Goal: Information Seeking & Learning: Learn about a topic

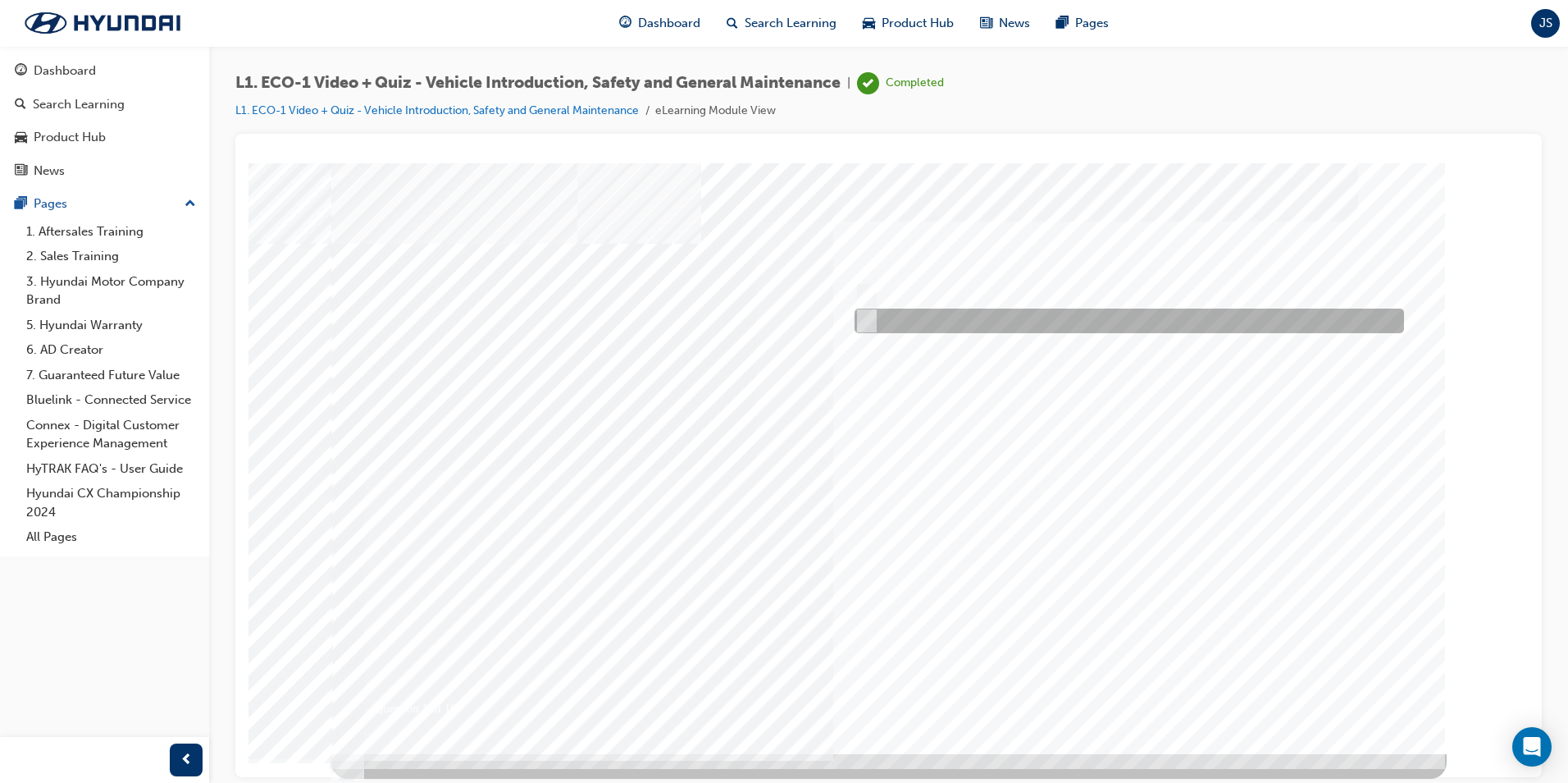
click at [899, 319] on div at bounding box center [1124, 320] width 549 height 25
radio input "true"
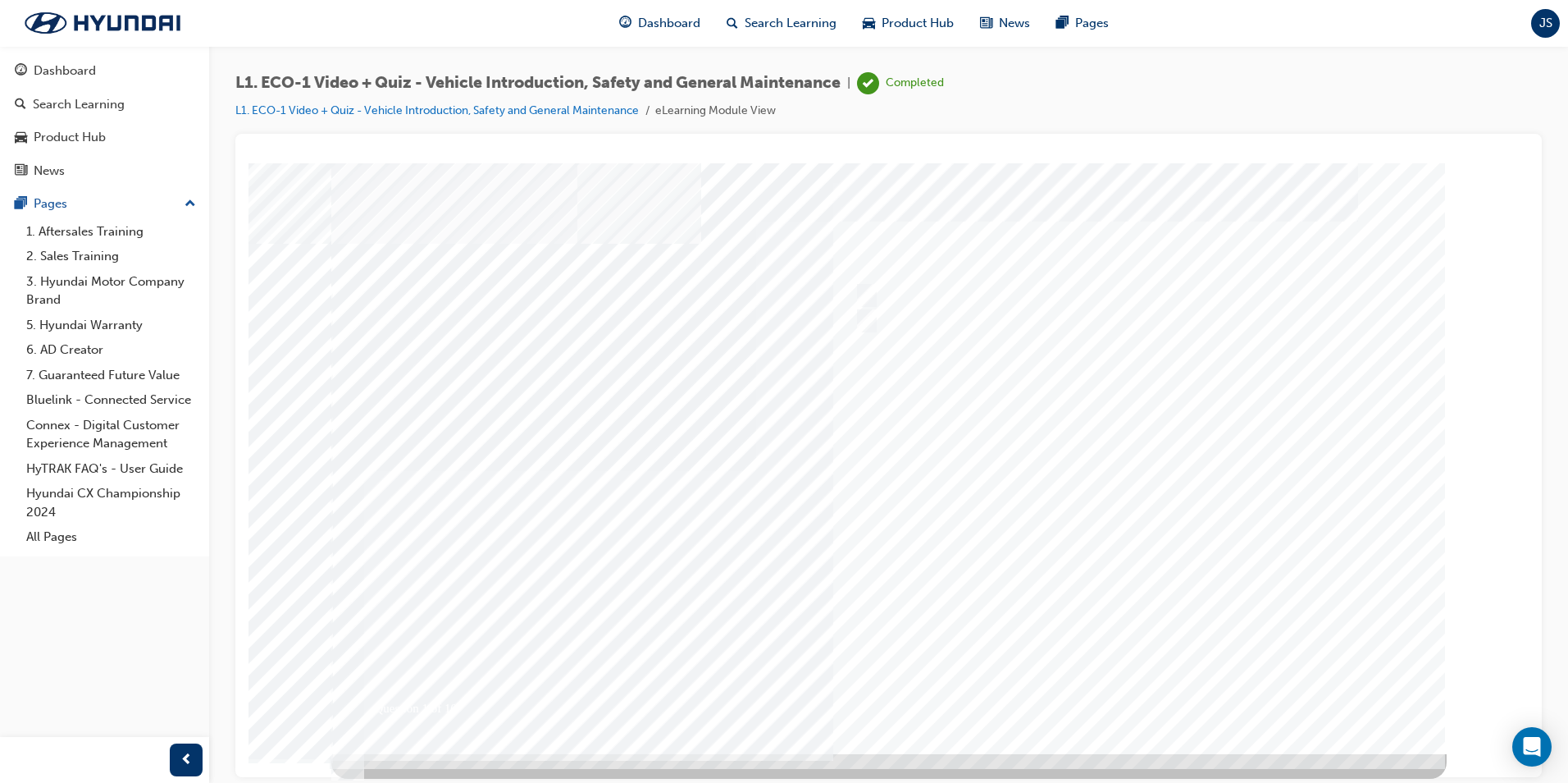
click at [854, 457] on div at bounding box center [889, 458] width 1115 height 591
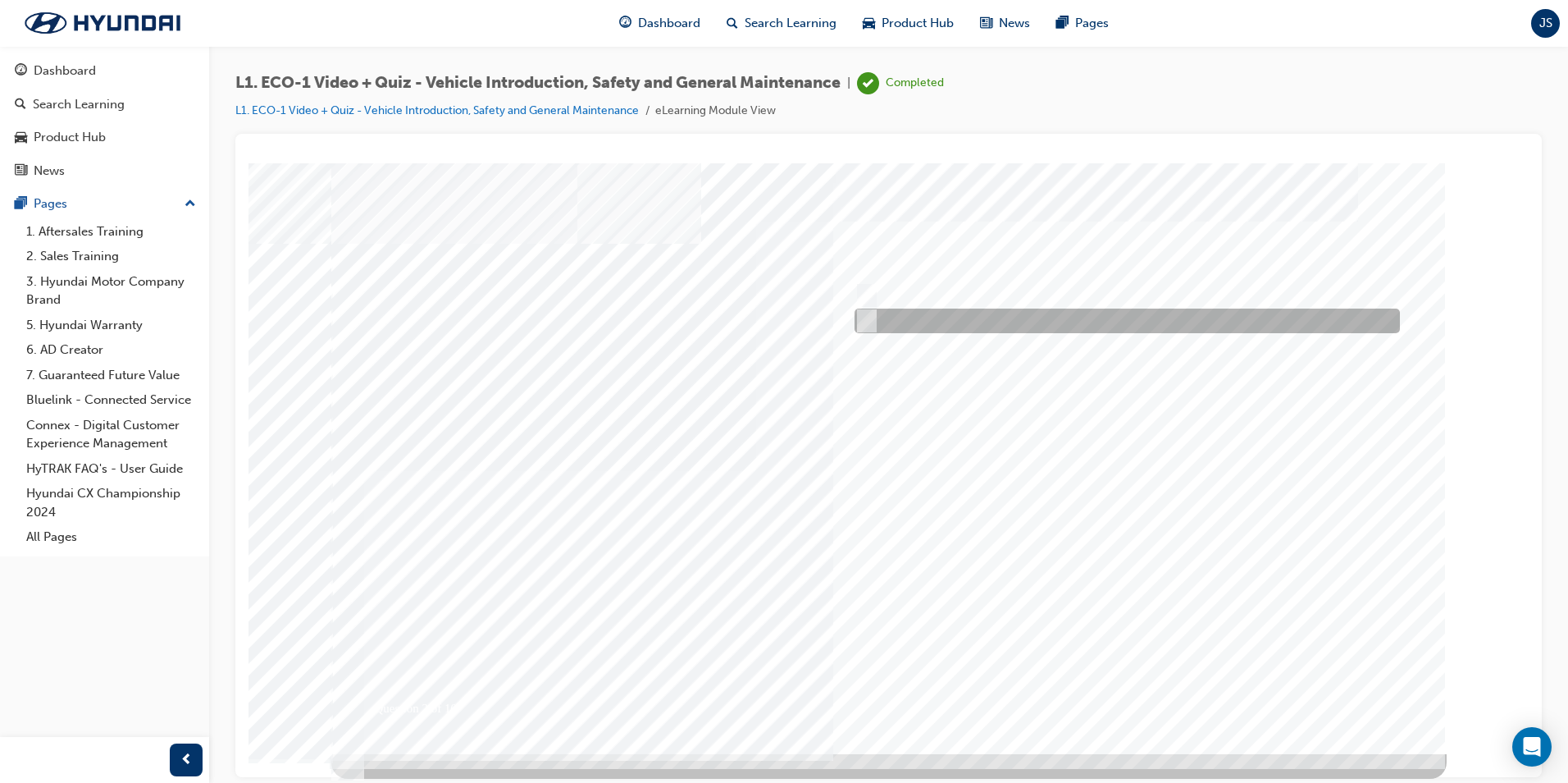
click at [918, 313] on div at bounding box center [1122, 320] width 545 height 25
radio input "true"
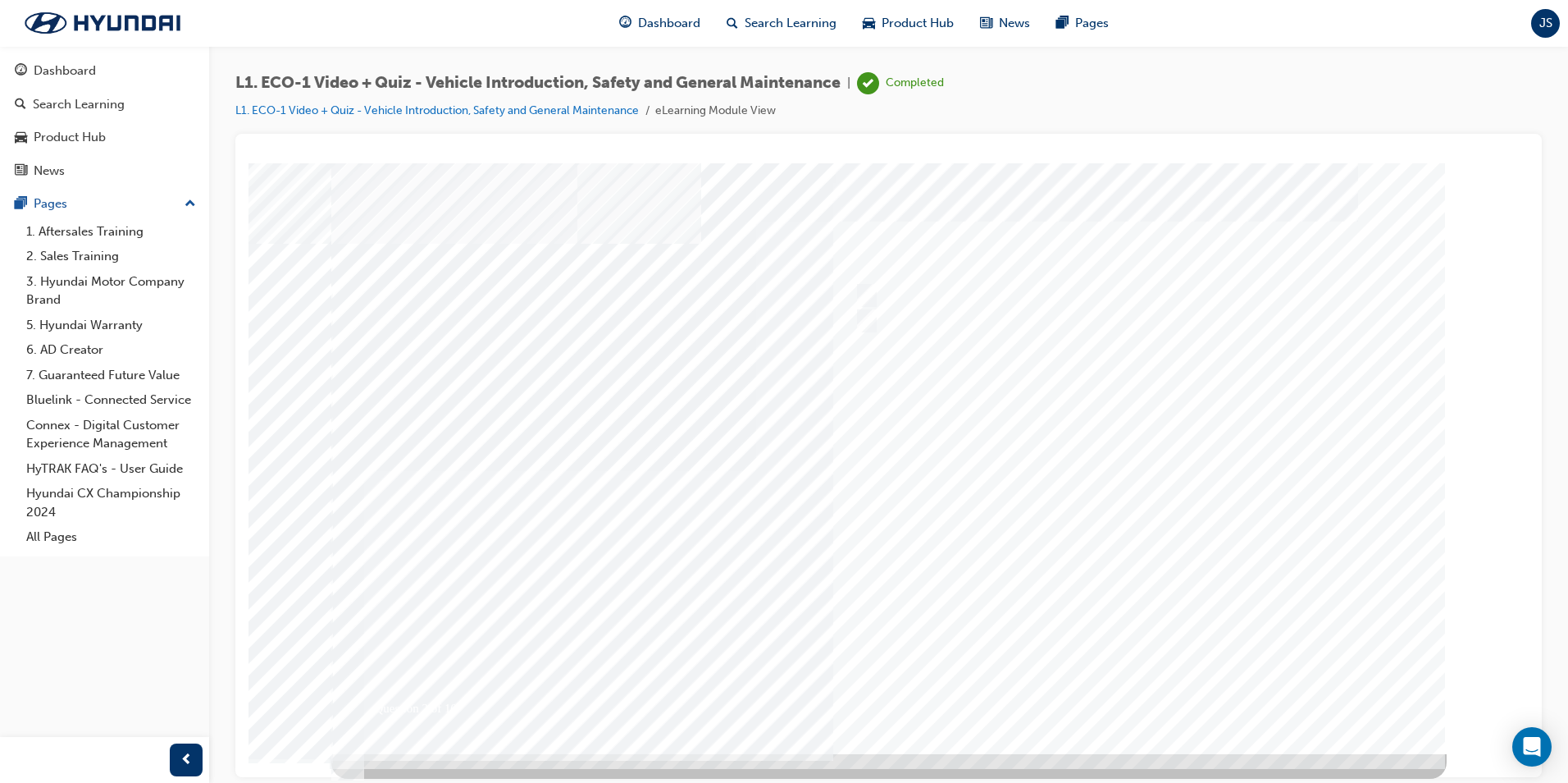
click at [972, 610] on div at bounding box center [889, 458] width 1115 height 591
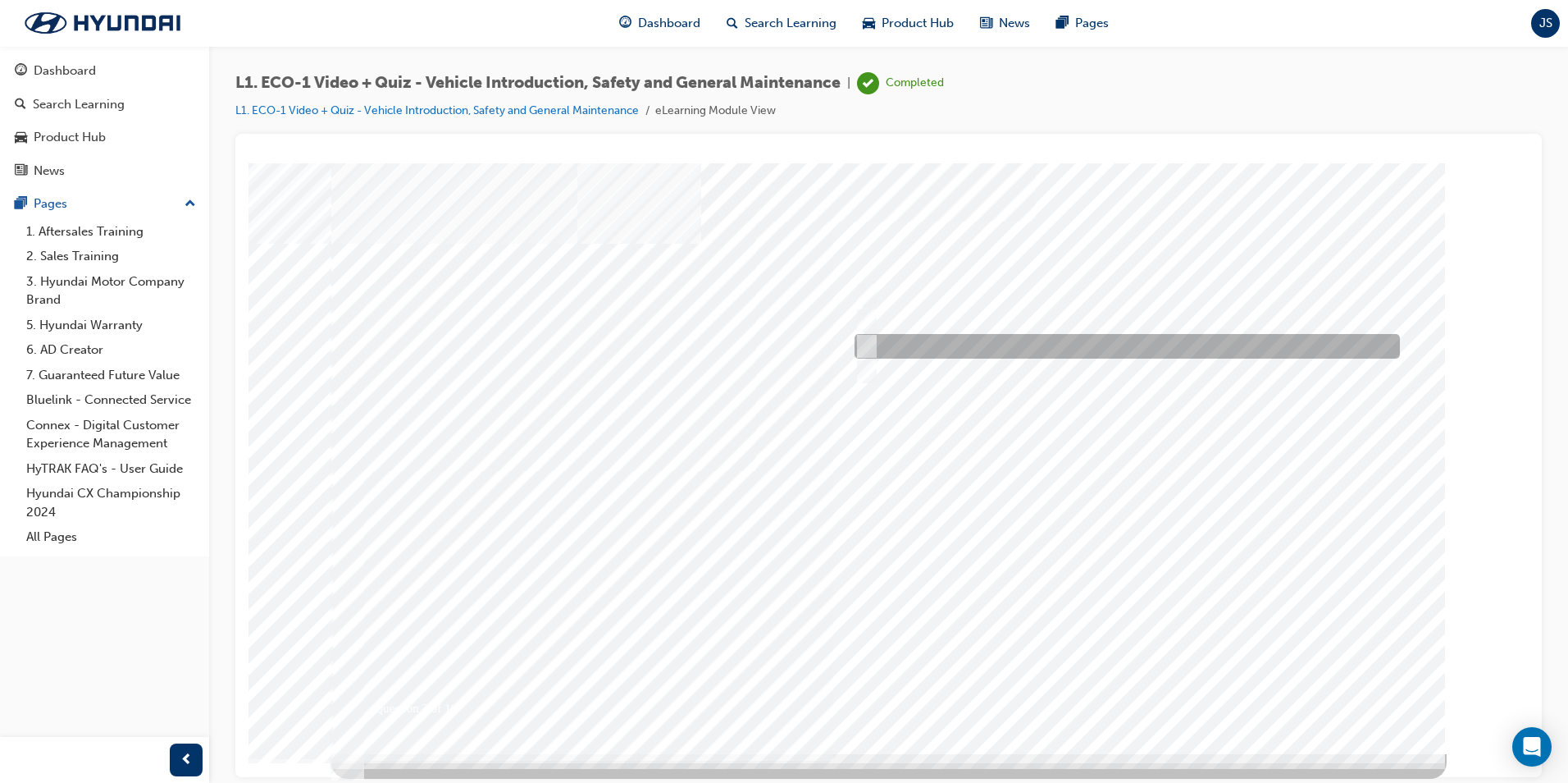
click at [1011, 350] on div at bounding box center [1122, 346] width 545 height 25
radio input "true"
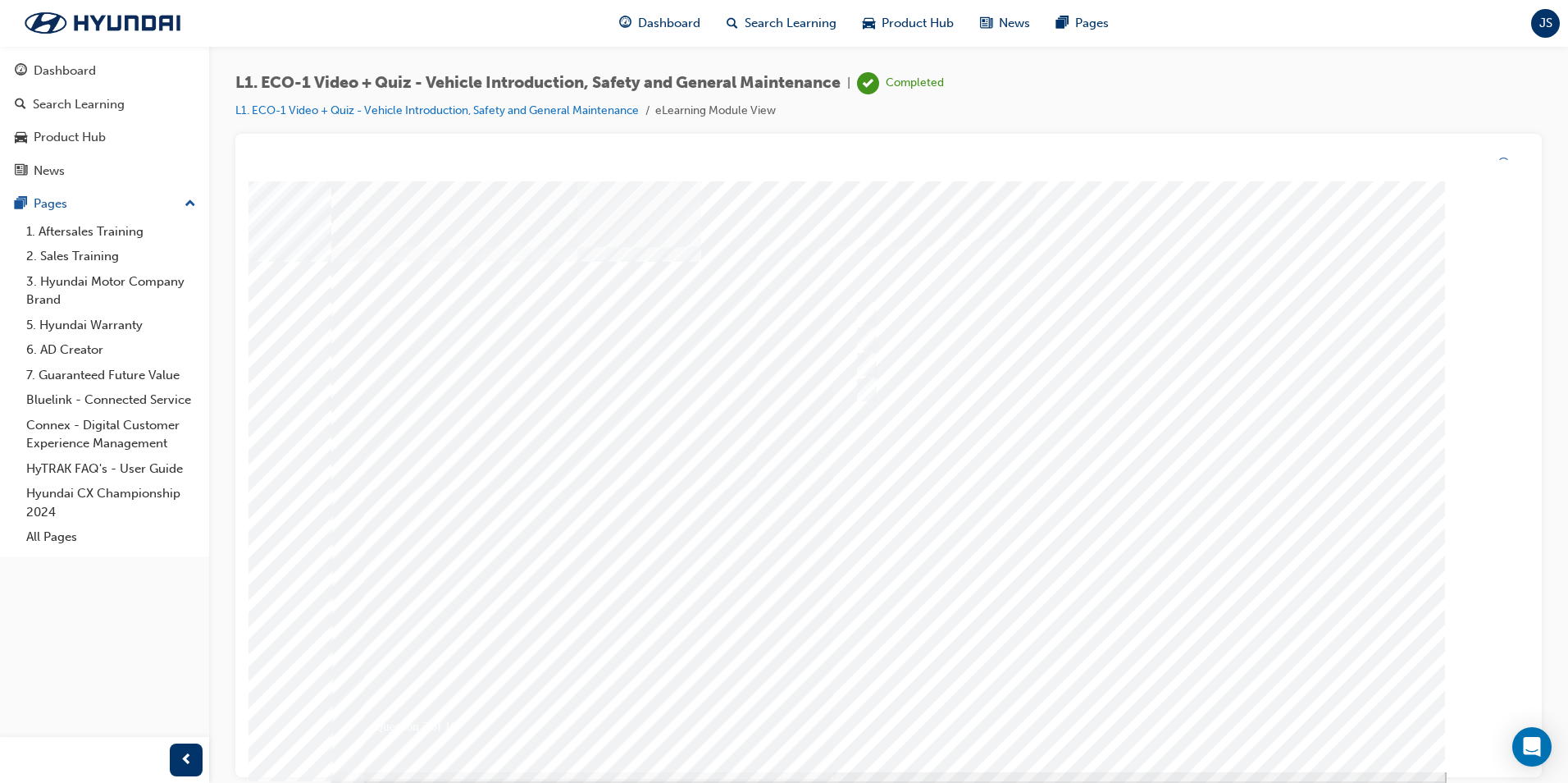
click at [911, 519] on div at bounding box center [889, 477] width 1115 height 591
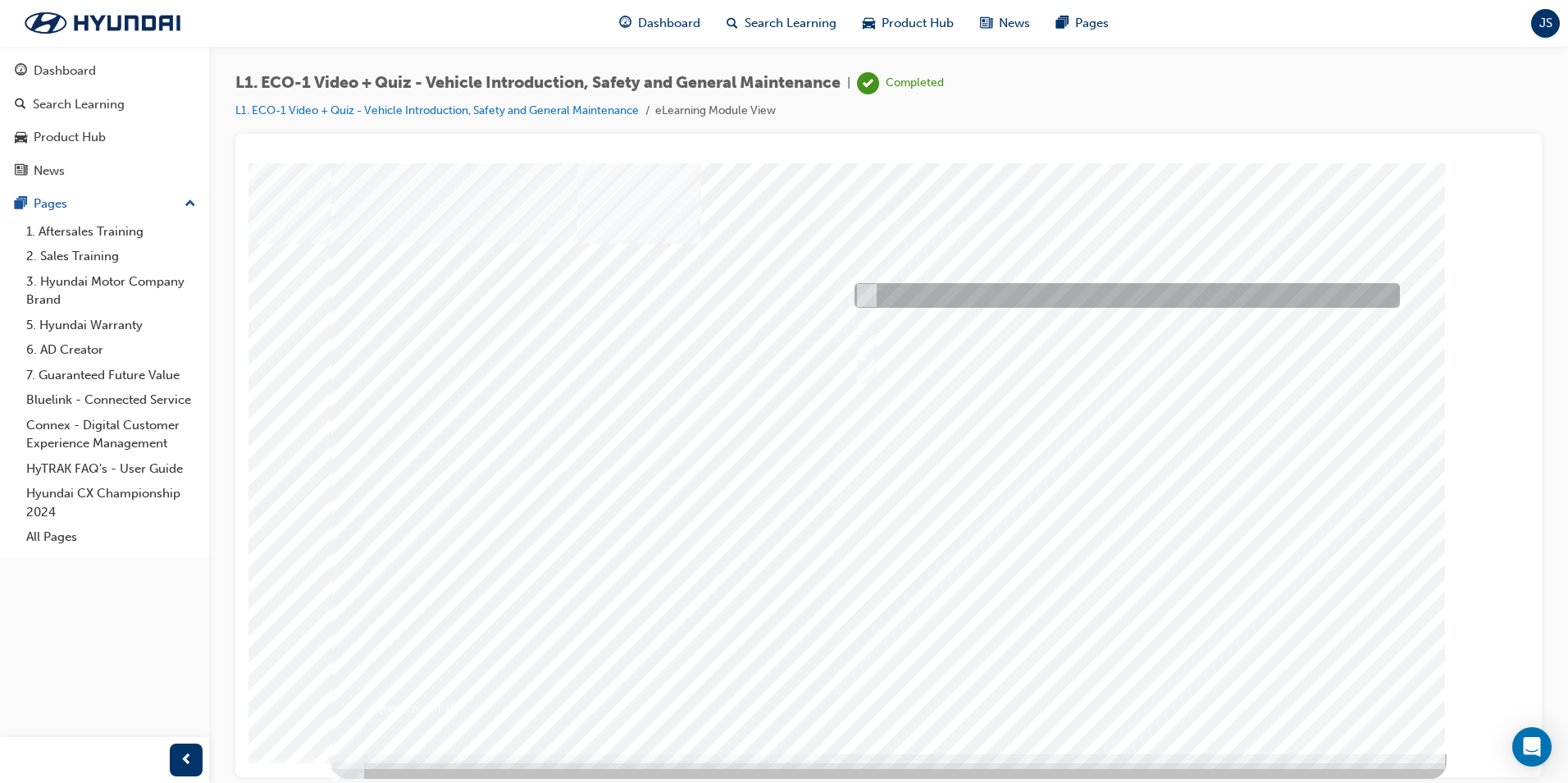
click at [1001, 285] on div at bounding box center [1122, 295] width 545 height 25
radio input "true"
click at [948, 478] on div at bounding box center [889, 458] width 1115 height 591
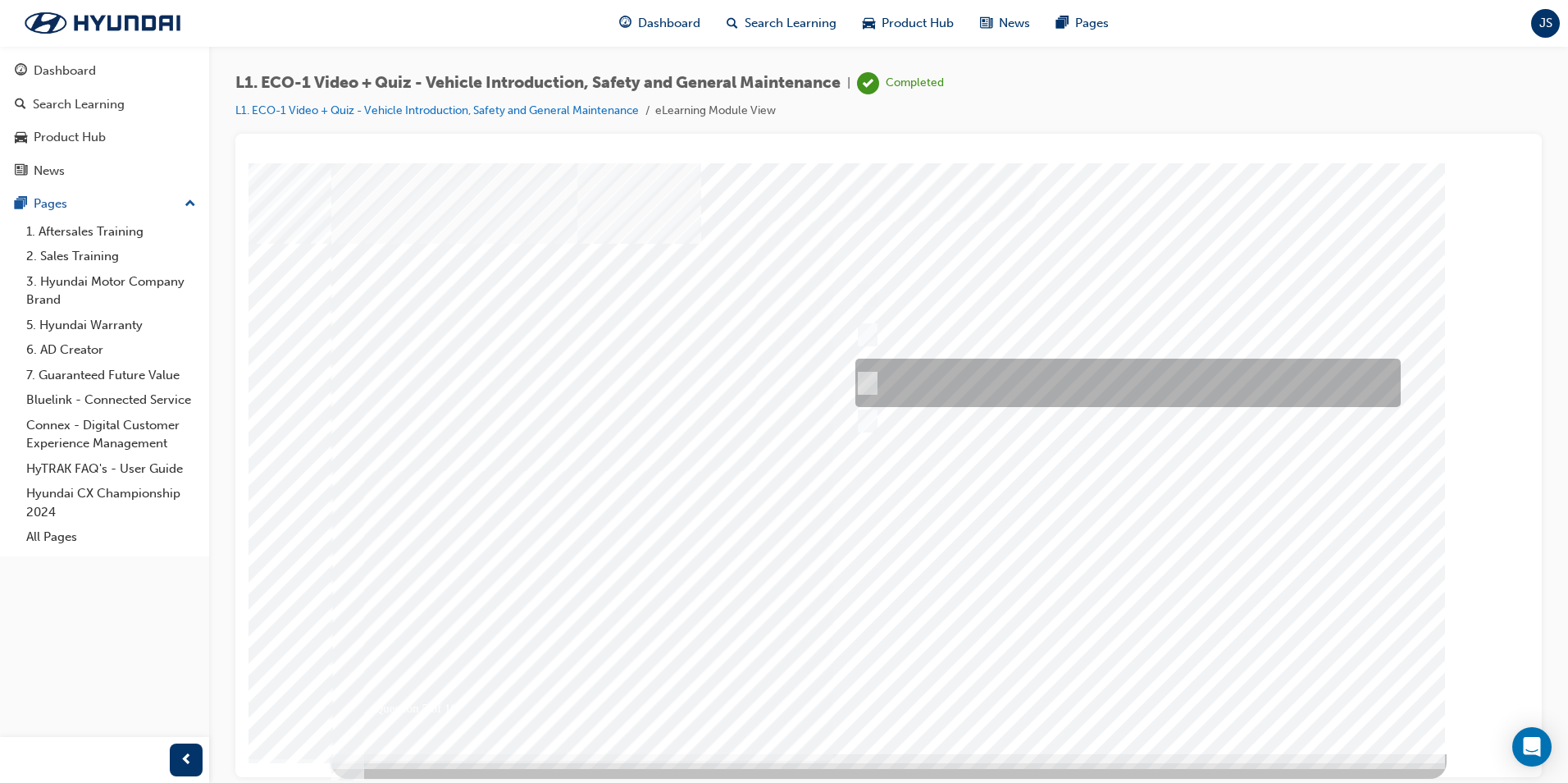
click at [1068, 384] on div at bounding box center [1123, 383] width 545 height 49
radio input "true"
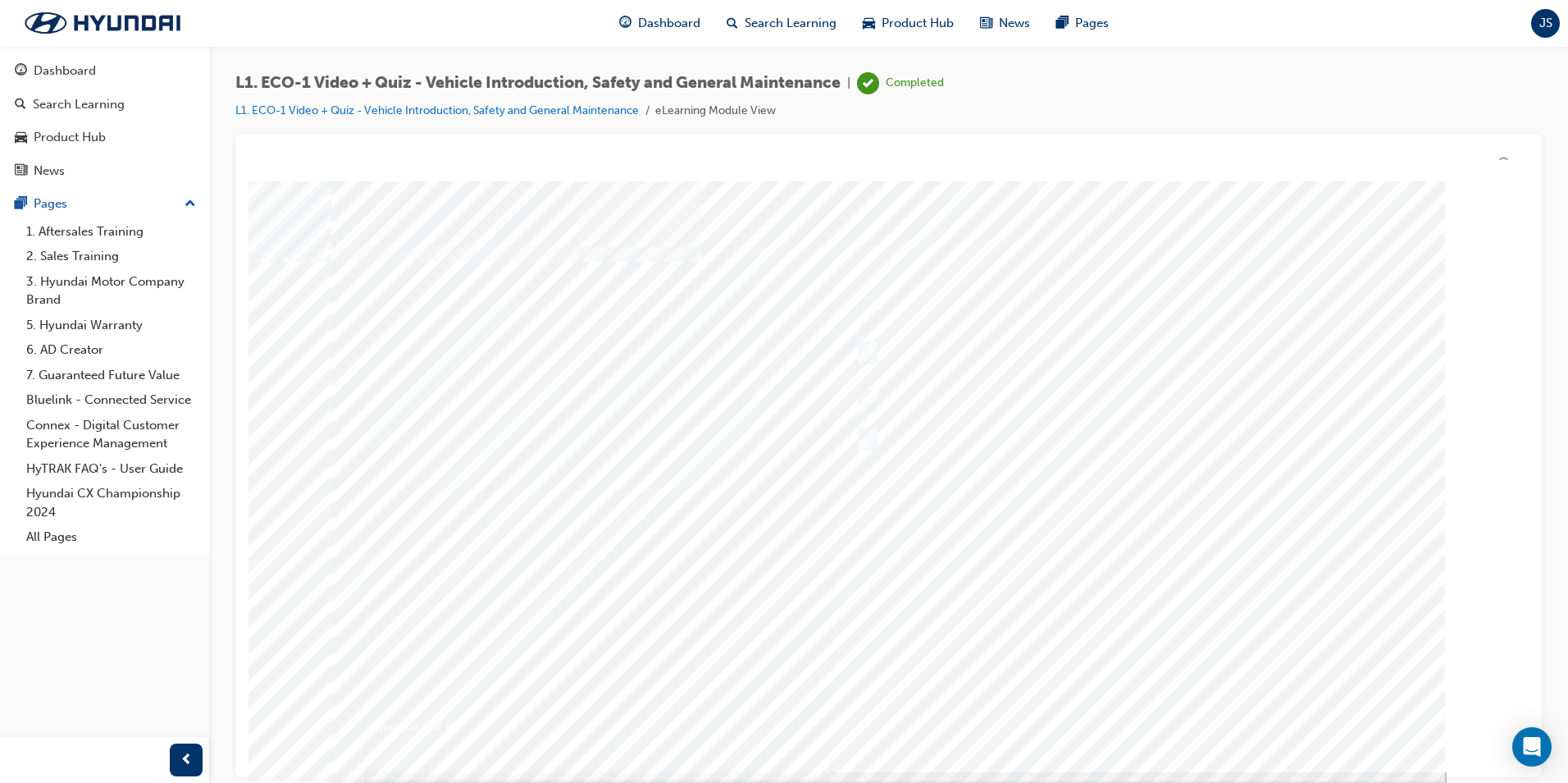
click at [1070, 542] on div at bounding box center [889, 477] width 1115 height 591
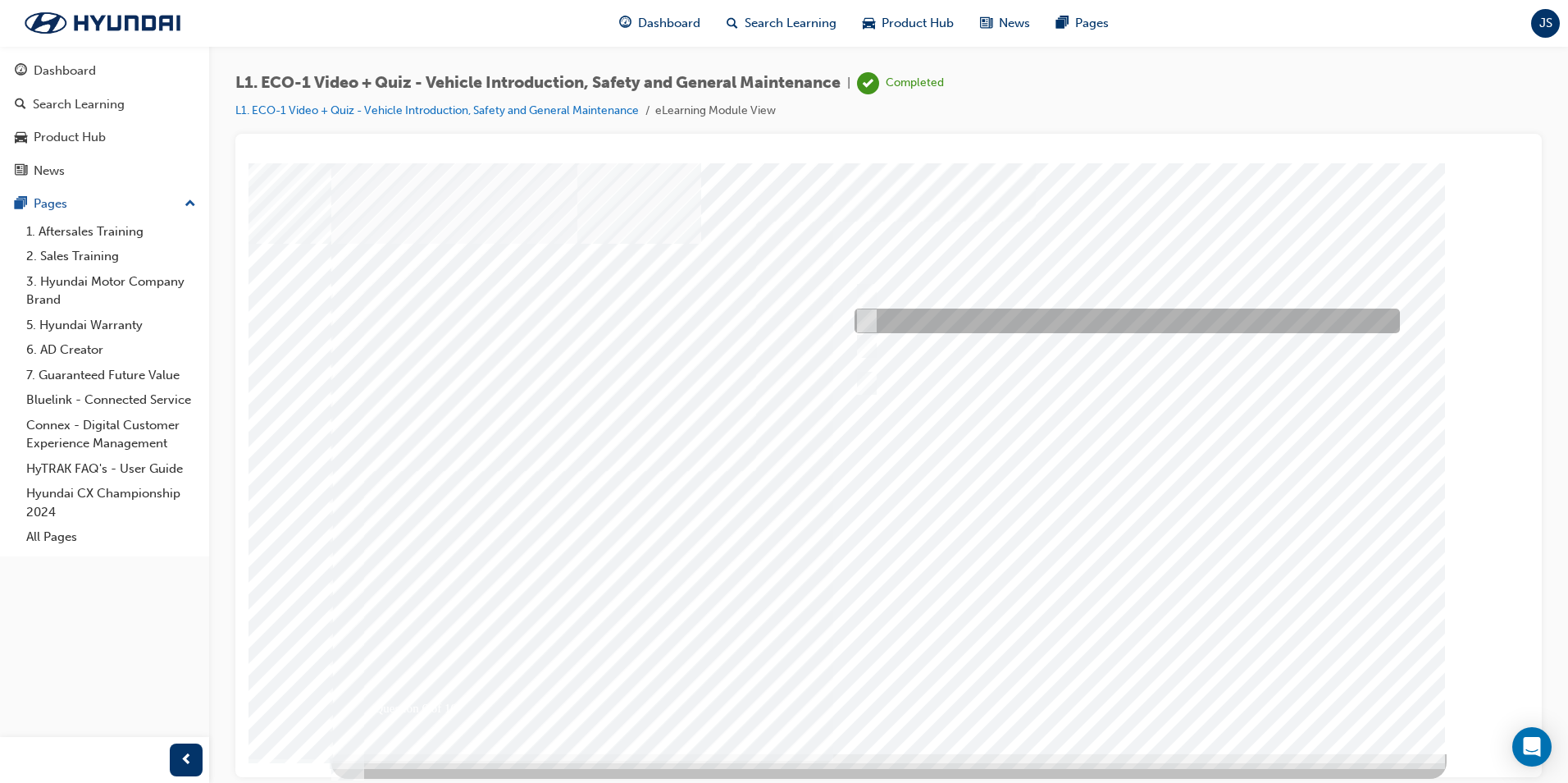
click at [1214, 324] on div at bounding box center [1122, 320] width 545 height 25
radio input "true"
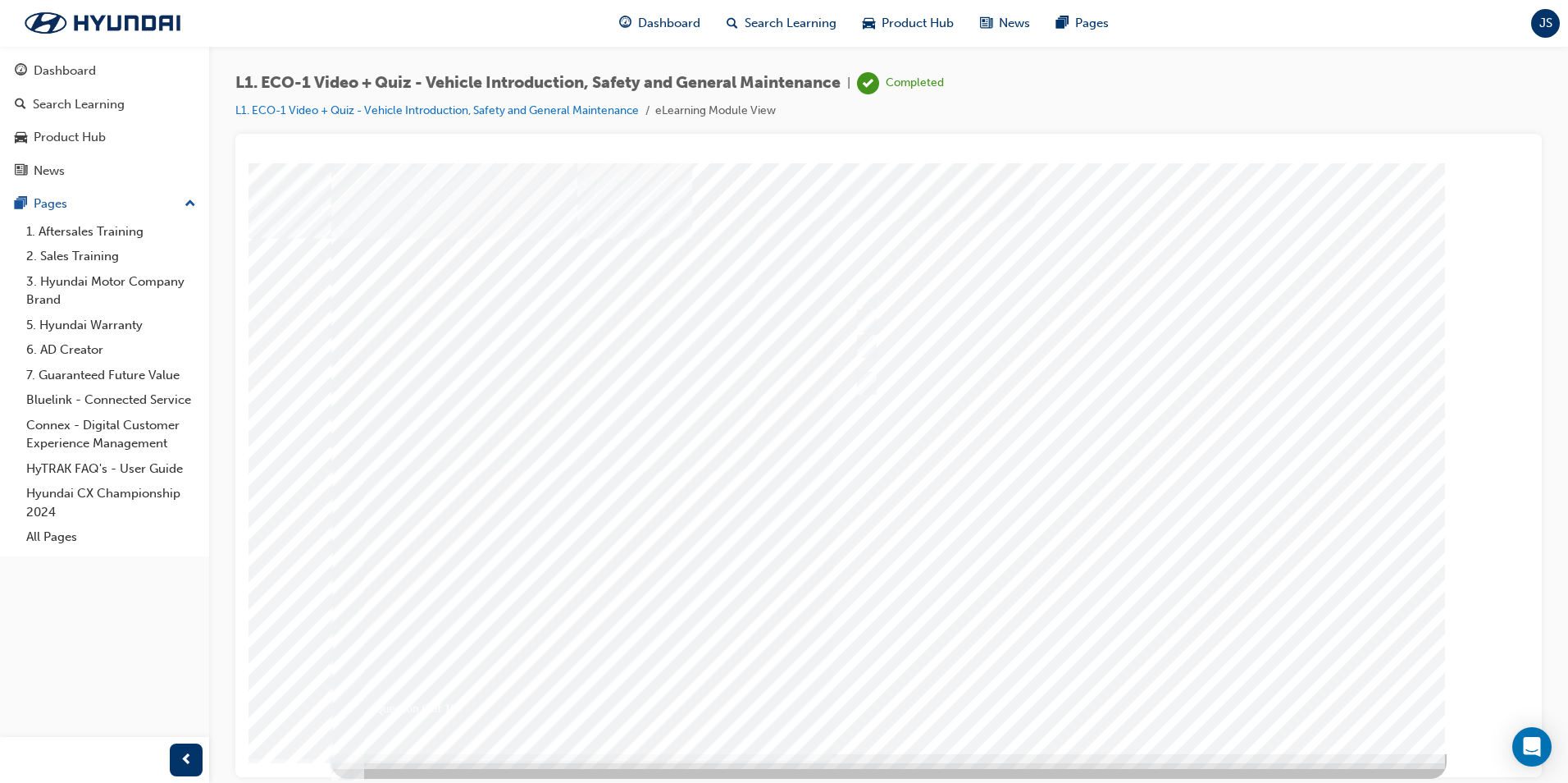
click at [1098, 574] on div at bounding box center [889, 458] width 1115 height 591
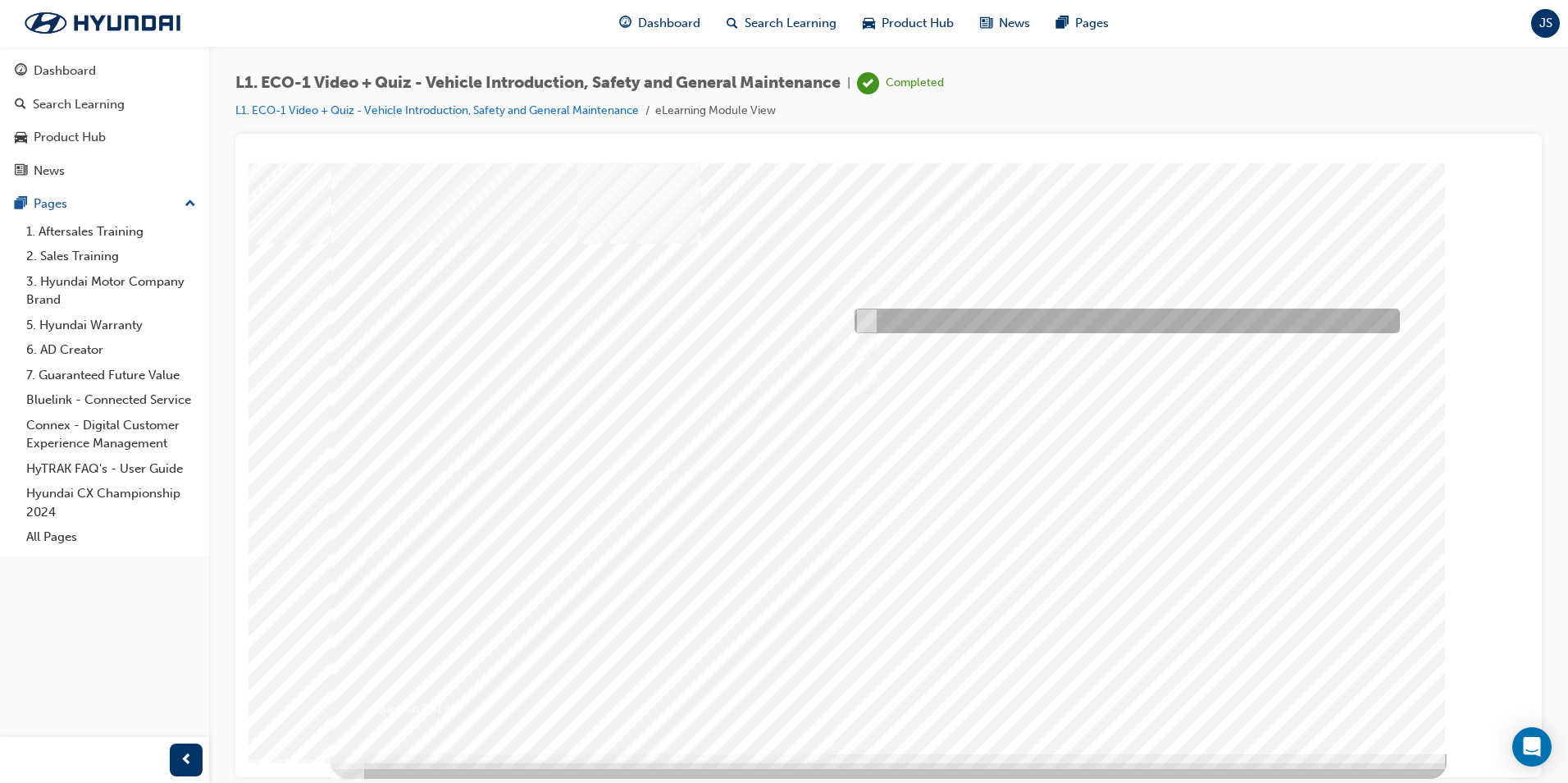
click at [1011, 321] on div at bounding box center [1122, 320] width 545 height 25
radio input "true"
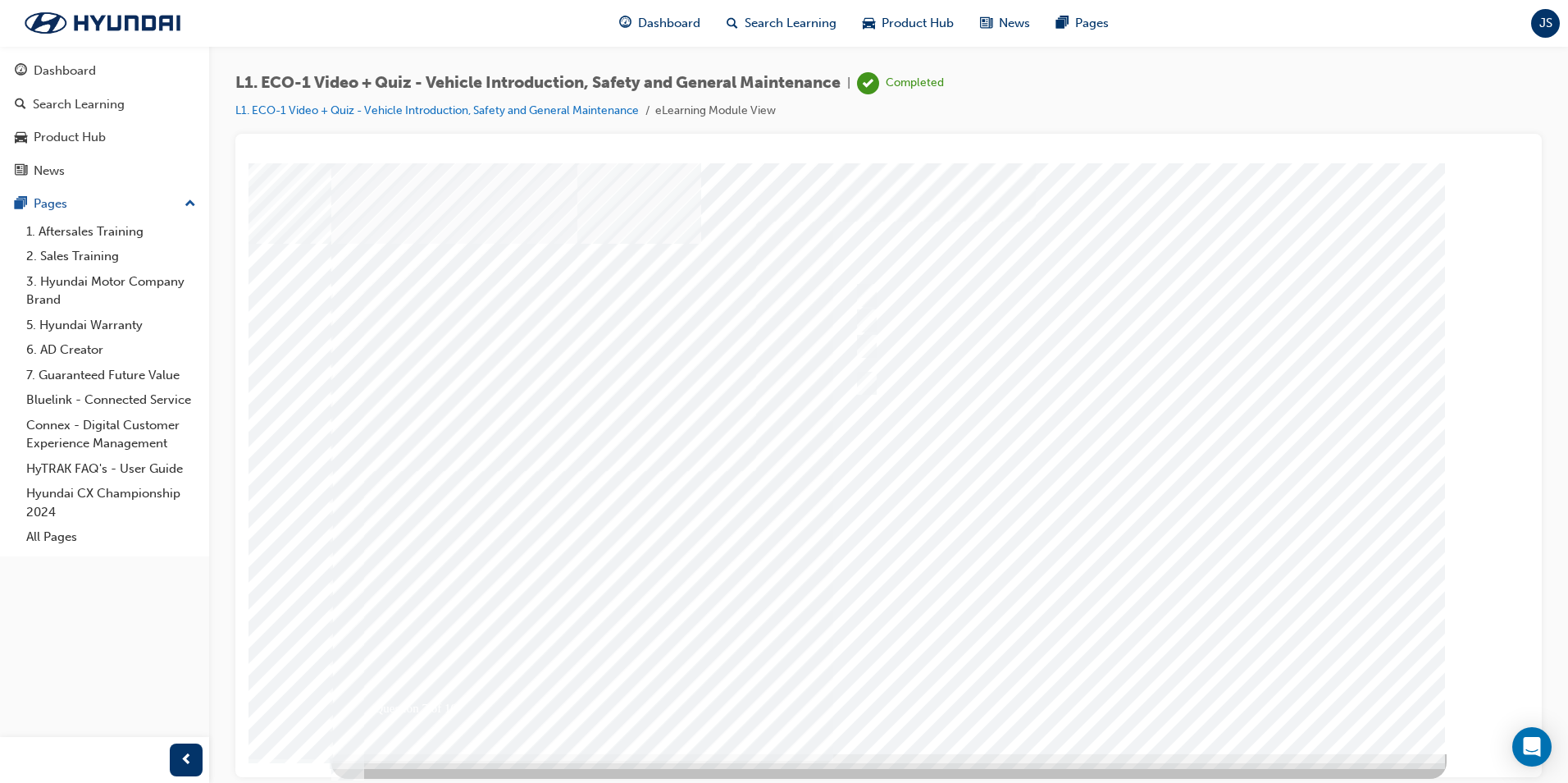
click at [1089, 496] on div at bounding box center [889, 458] width 1115 height 591
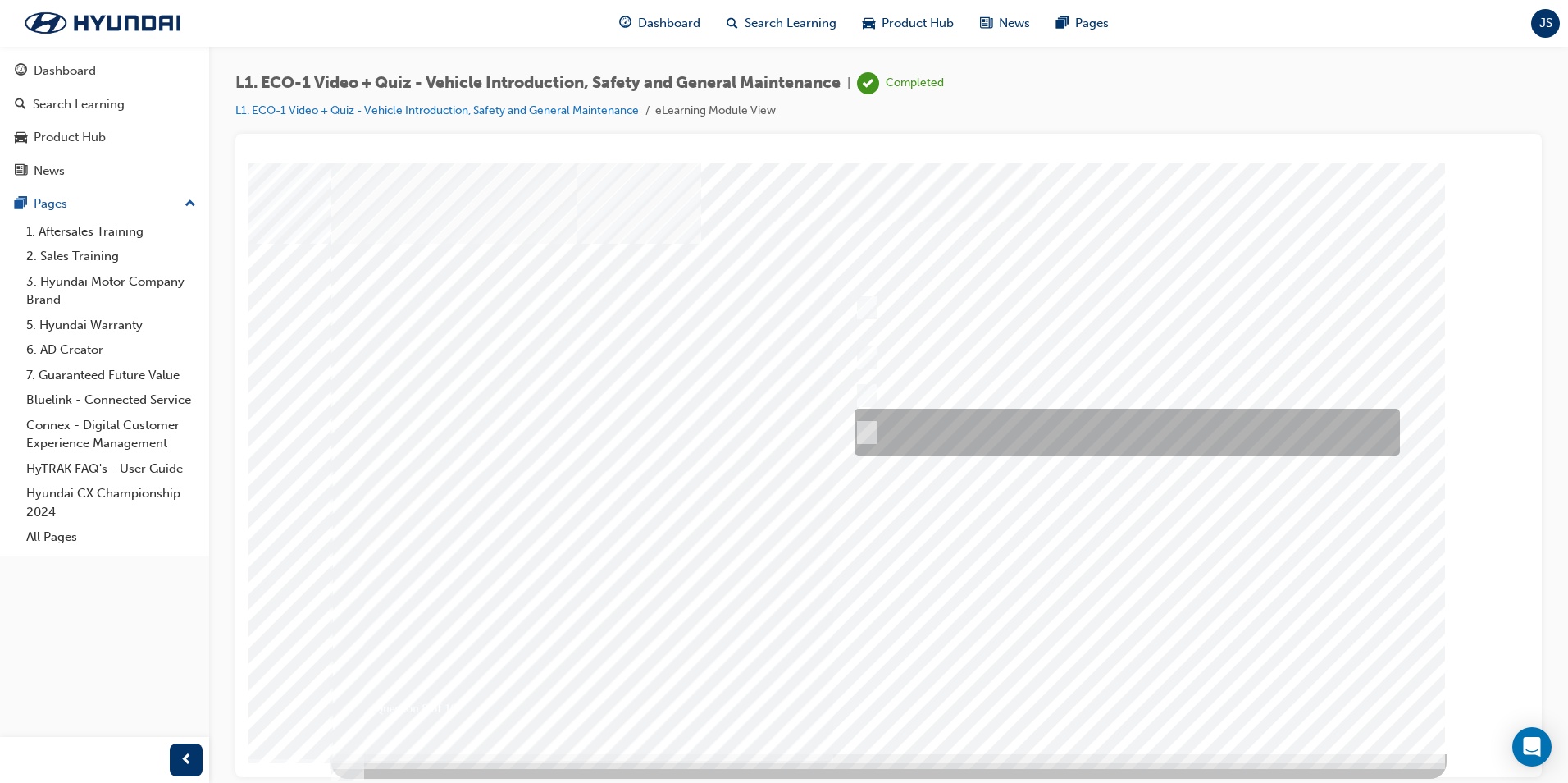
click at [1079, 443] on div at bounding box center [1122, 431] width 545 height 47
radio input "true"
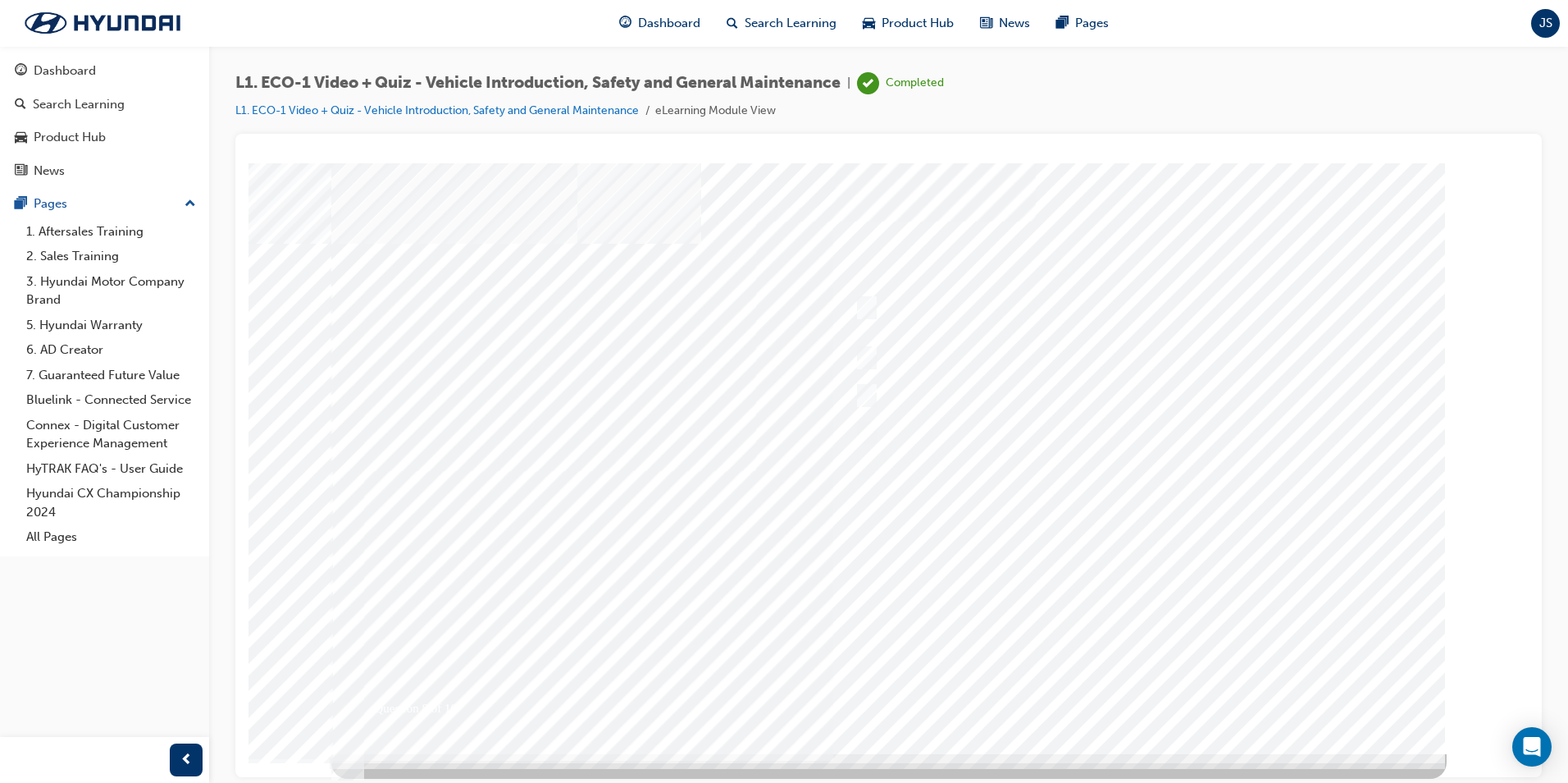
click at [1067, 568] on div at bounding box center [889, 458] width 1115 height 591
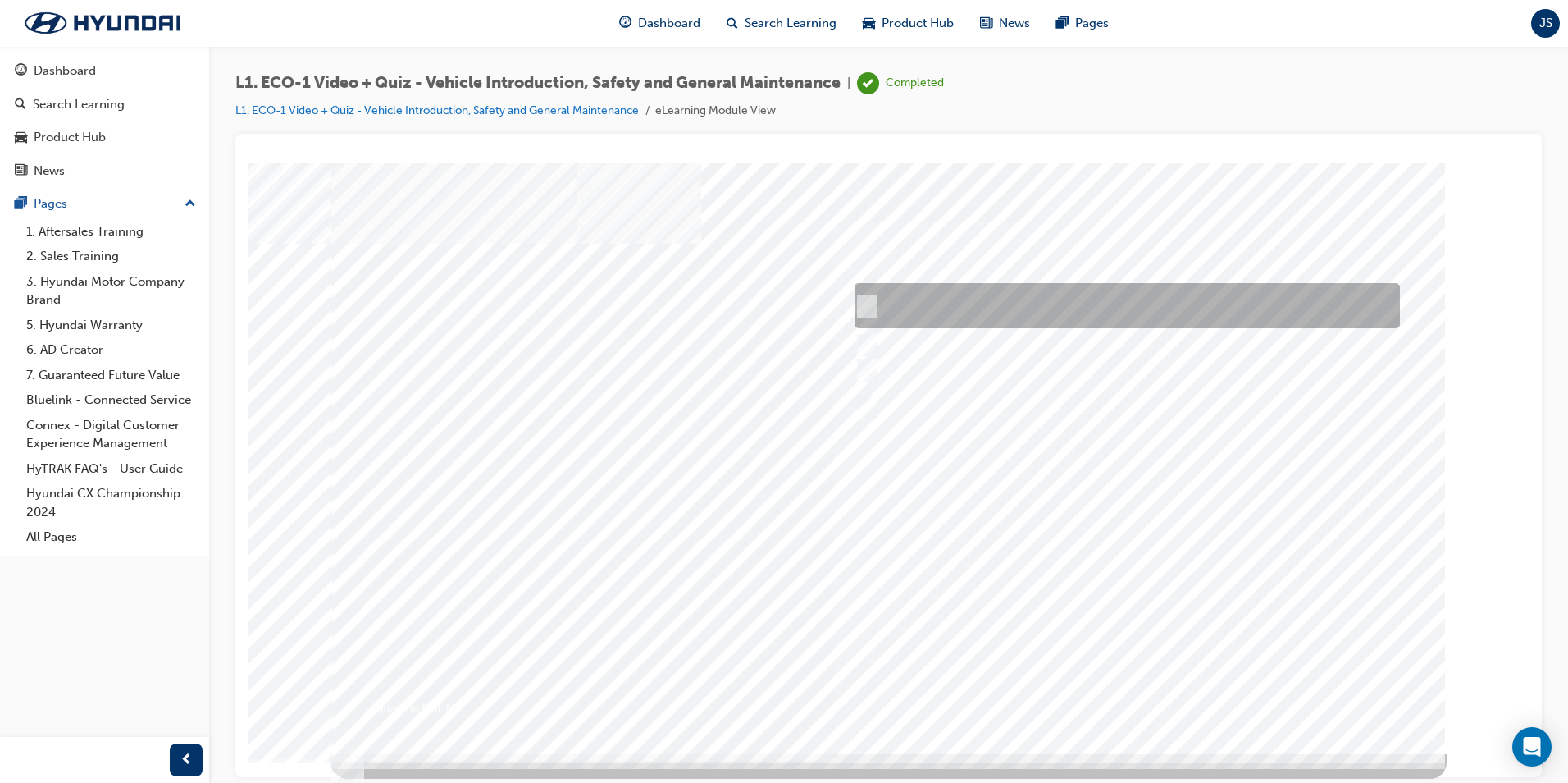
click at [1092, 295] on div at bounding box center [1122, 305] width 545 height 45
radio input "true"
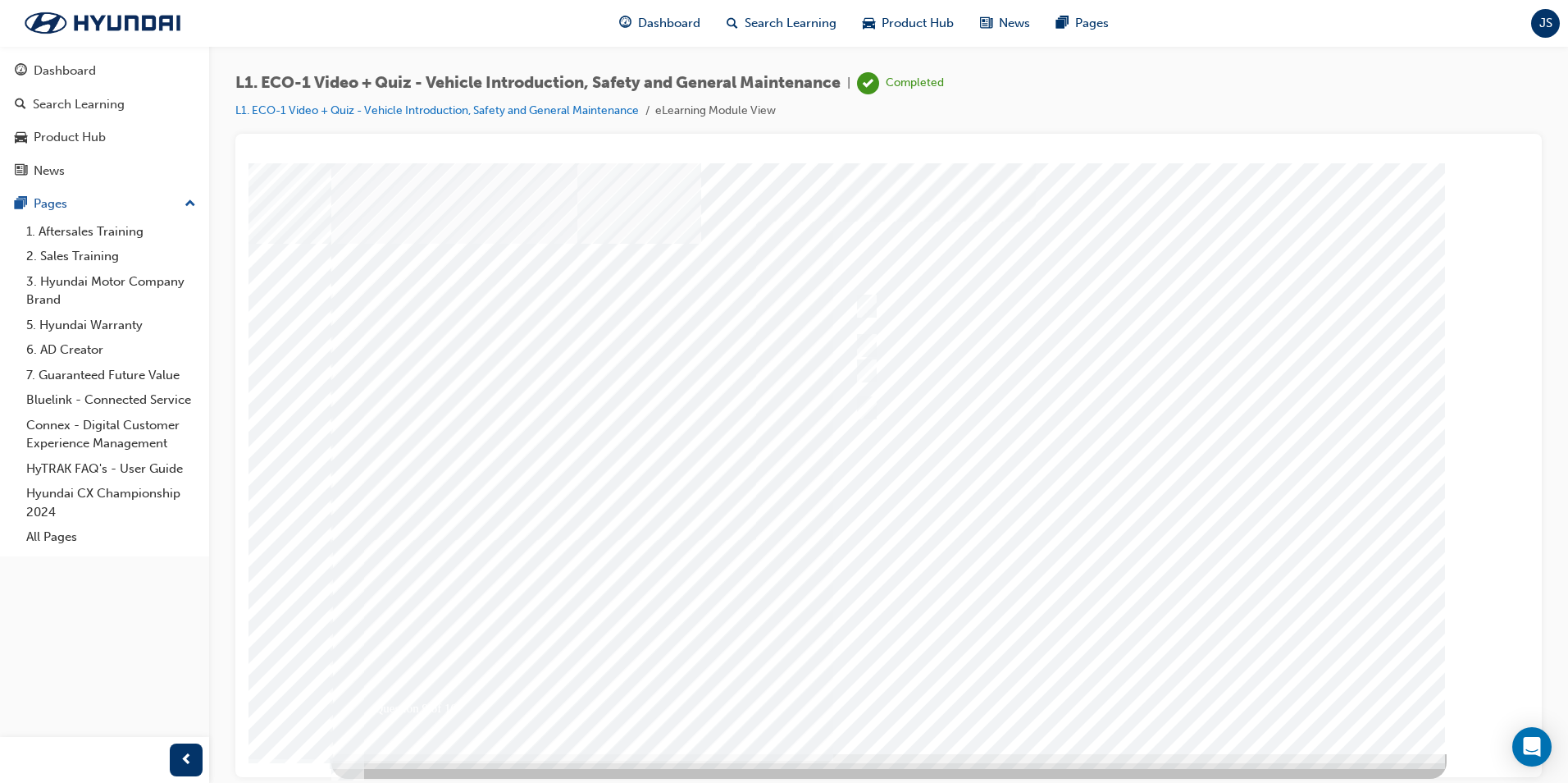
click at [1083, 545] on div at bounding box center [889, 458] width 1115 height 591
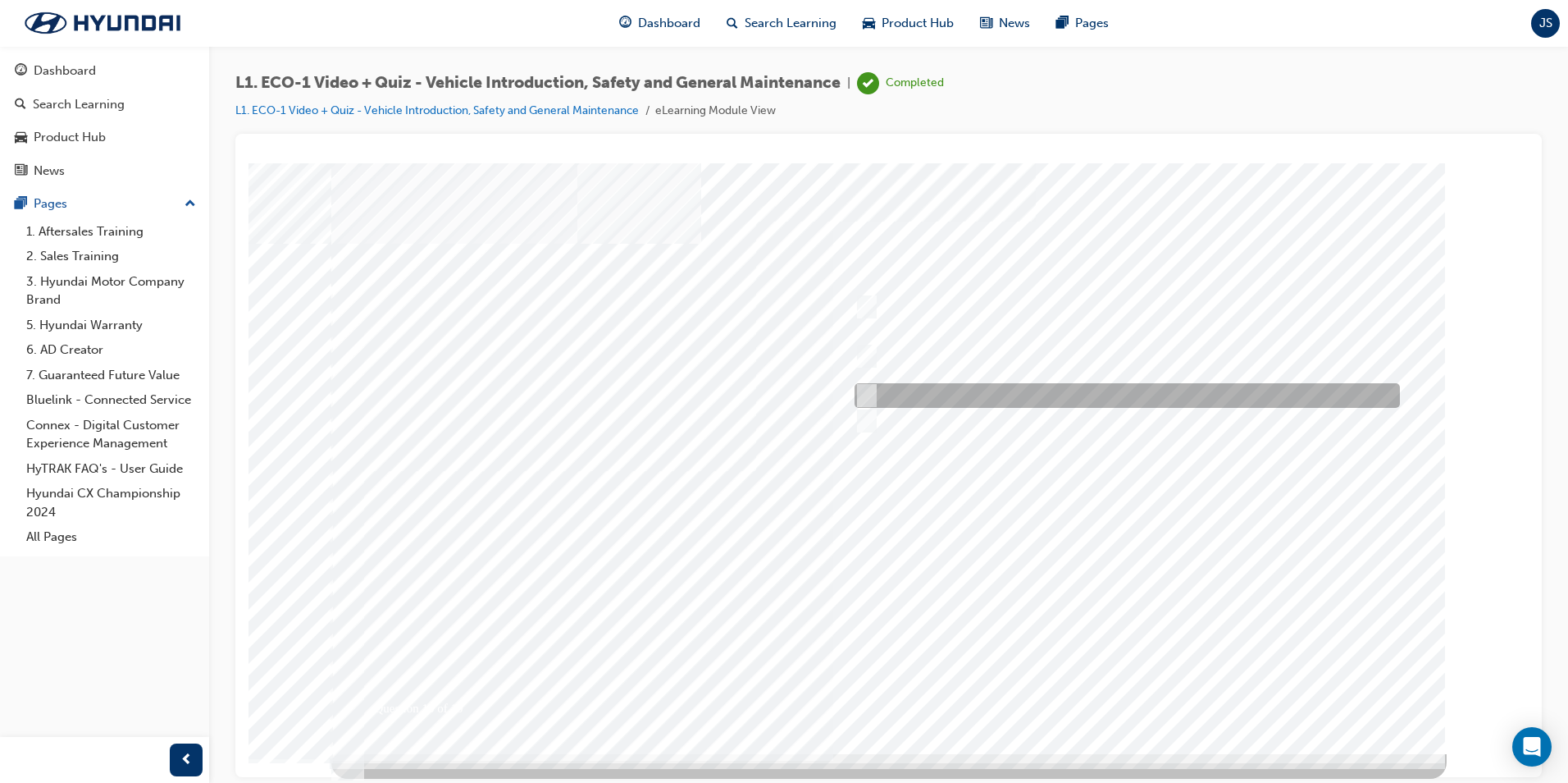
click at [1060, 397] on div at bounding box center [1122, 395] width 545 height 25
radio input "true"
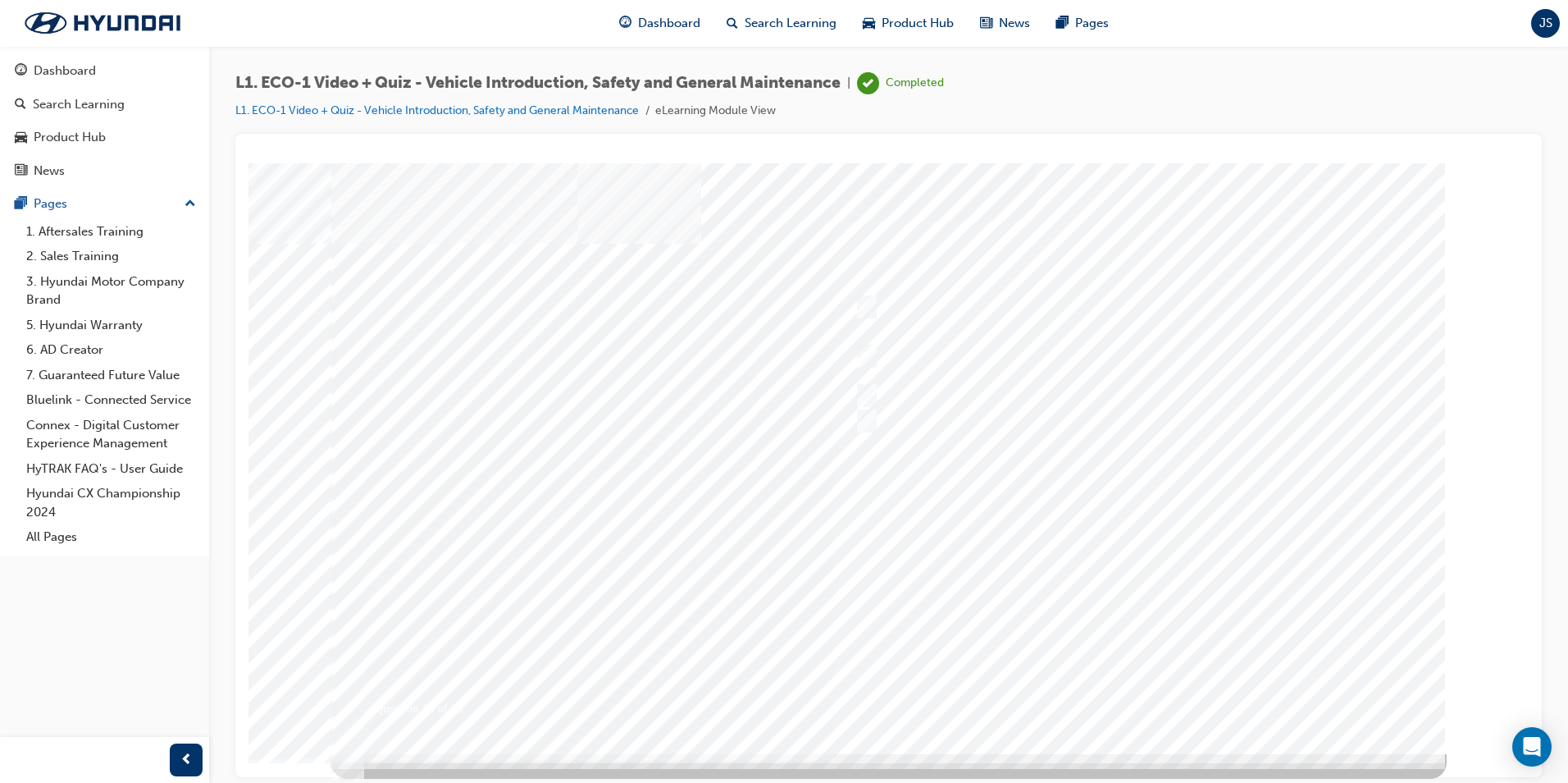
click at [923, 412] on div at bounding box center [889, 458] width 1115 height 591
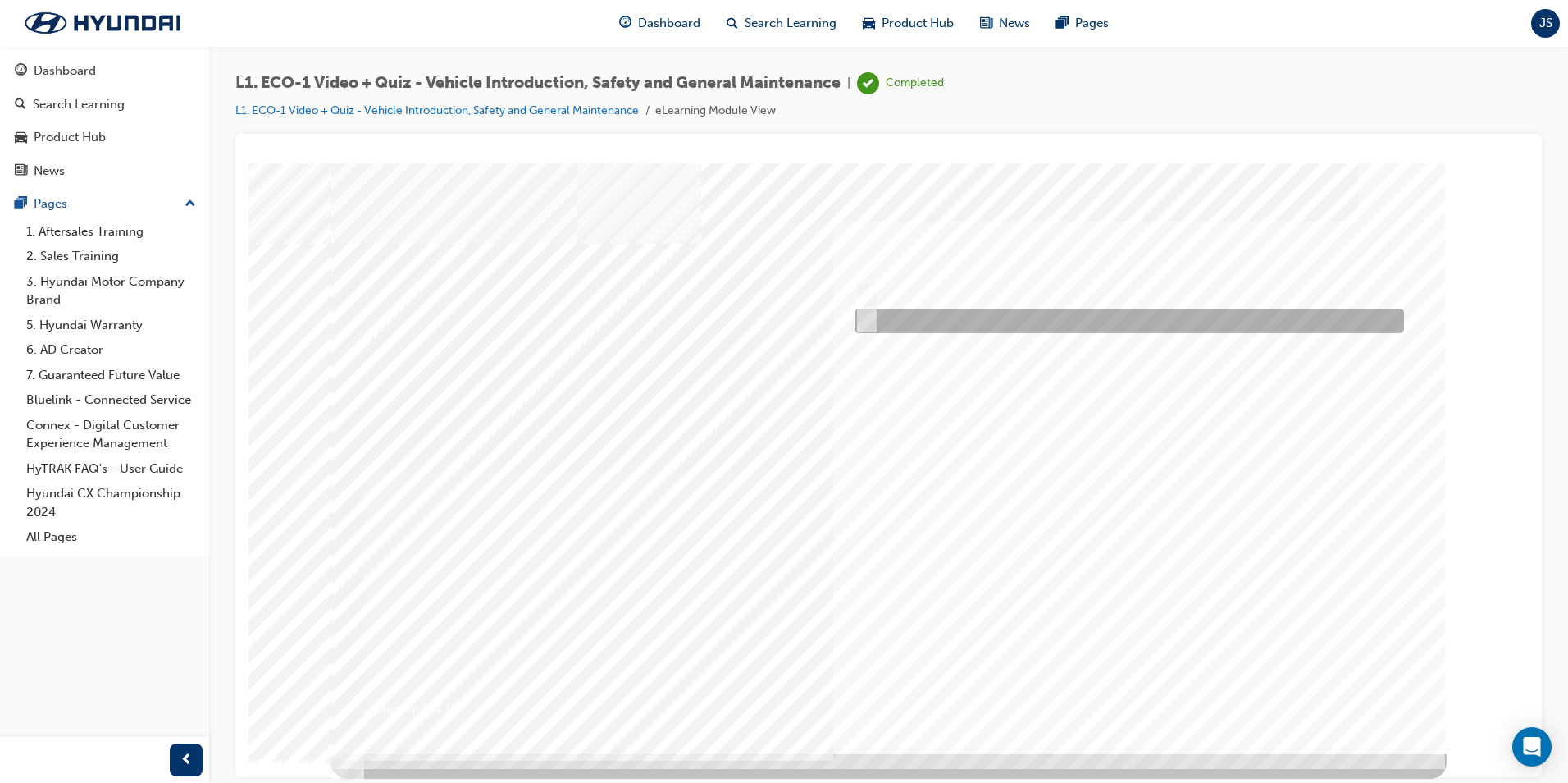
click at [905, 310] on div at bounding box center [1124, 320] width 549 height 25
radio input "true"
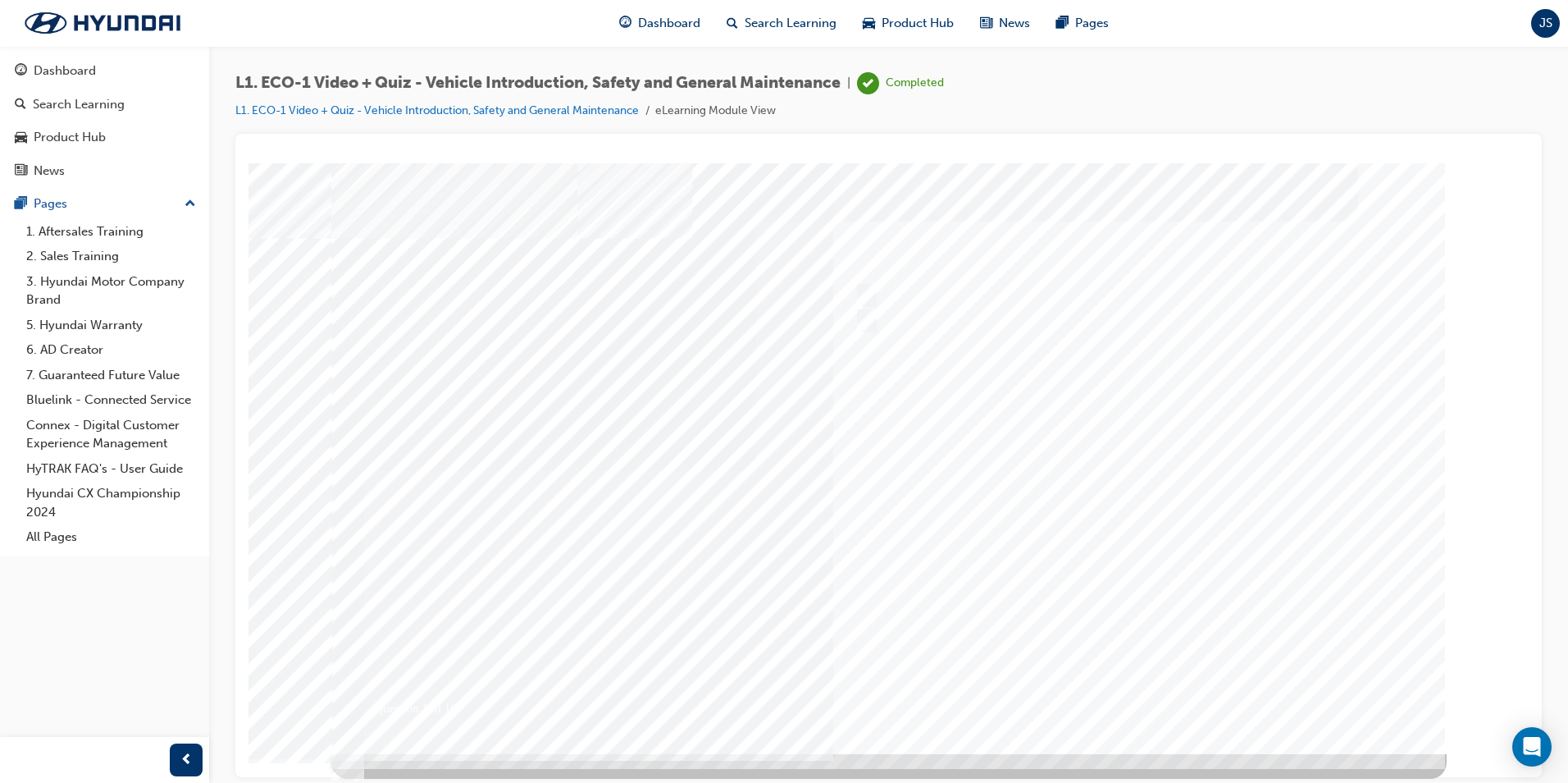
click at [903, 450] on div at bounding box center [889, 458] width 1115 height 591
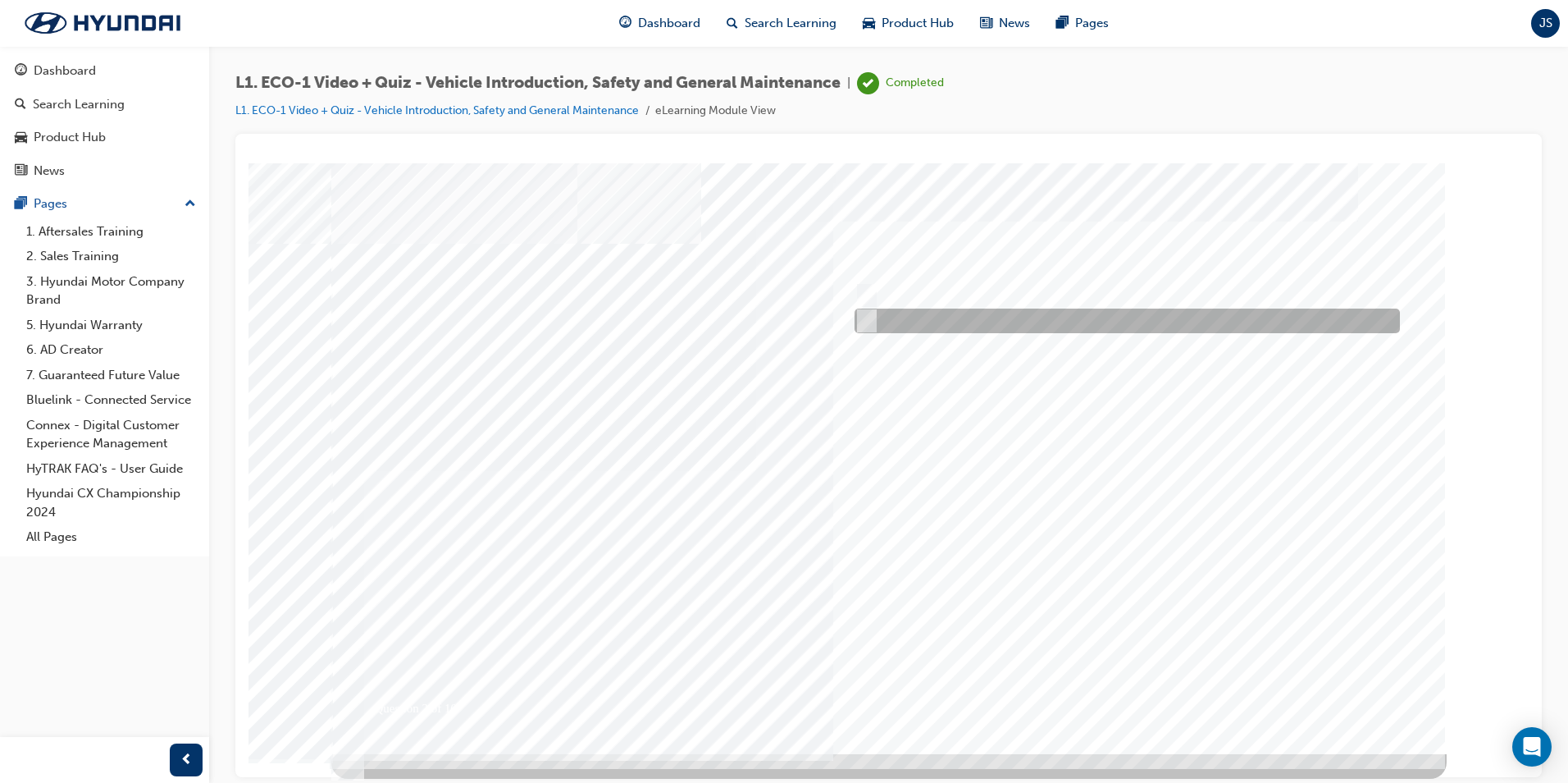
click at [908, 317] on div at bounding box center [1122, 320] width 545 height 25
radio input "true"
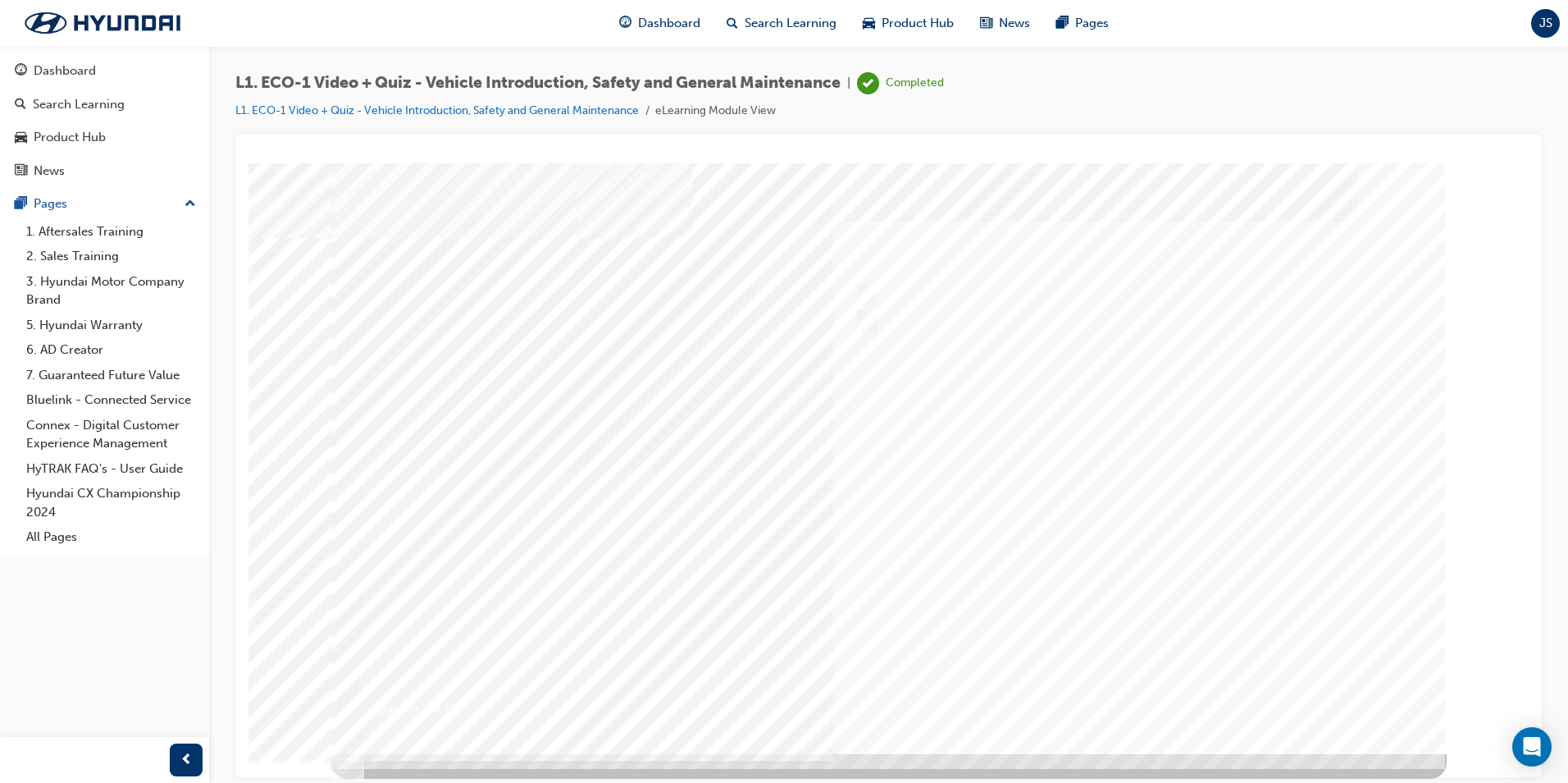
click at [1048, 498] on div at bounding box center [889, 458] width 1115 height 591
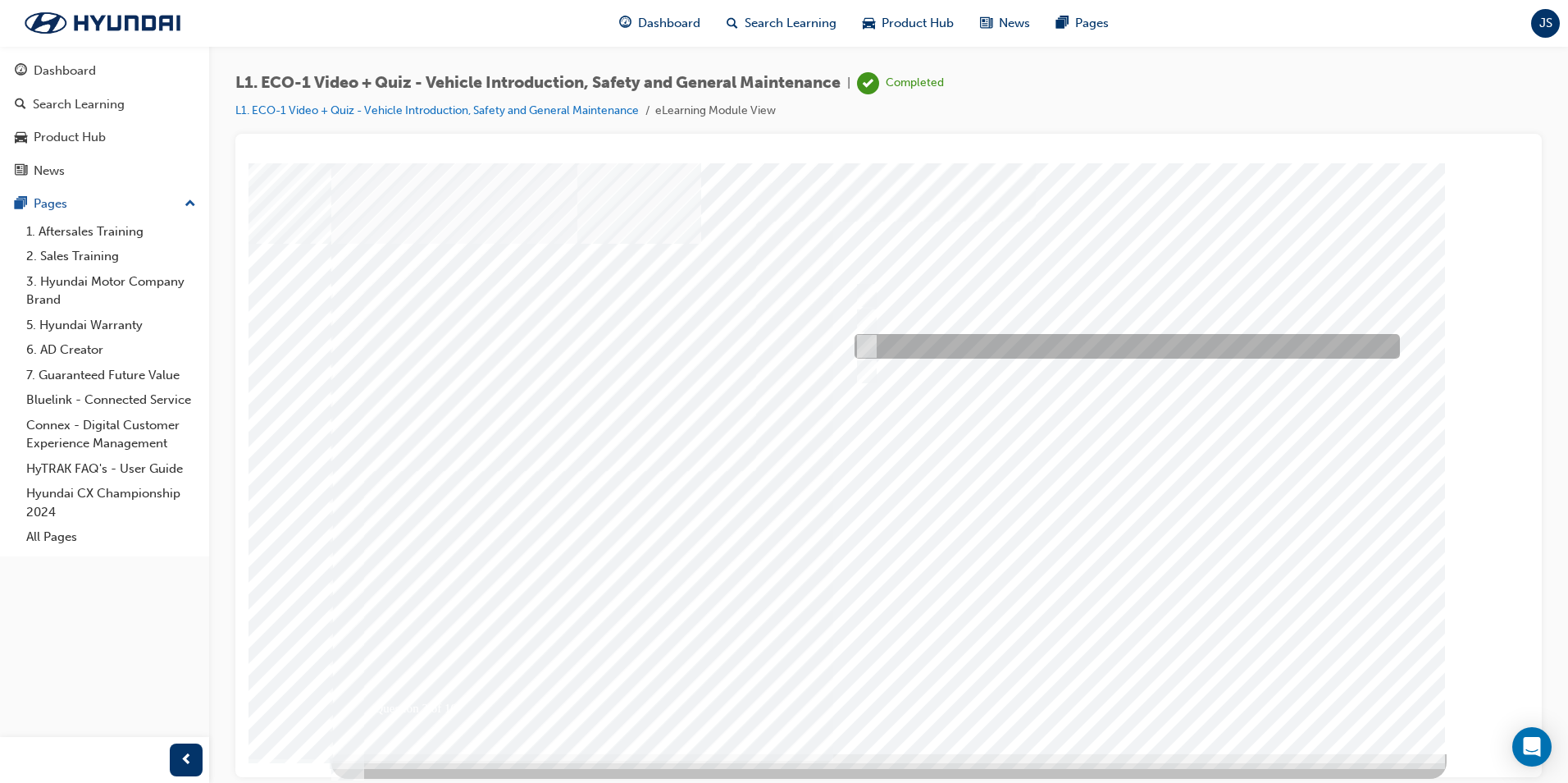
click at [1037, 348] on div at bounding box center [1122, 346] width 545 height 25
radio input "true"
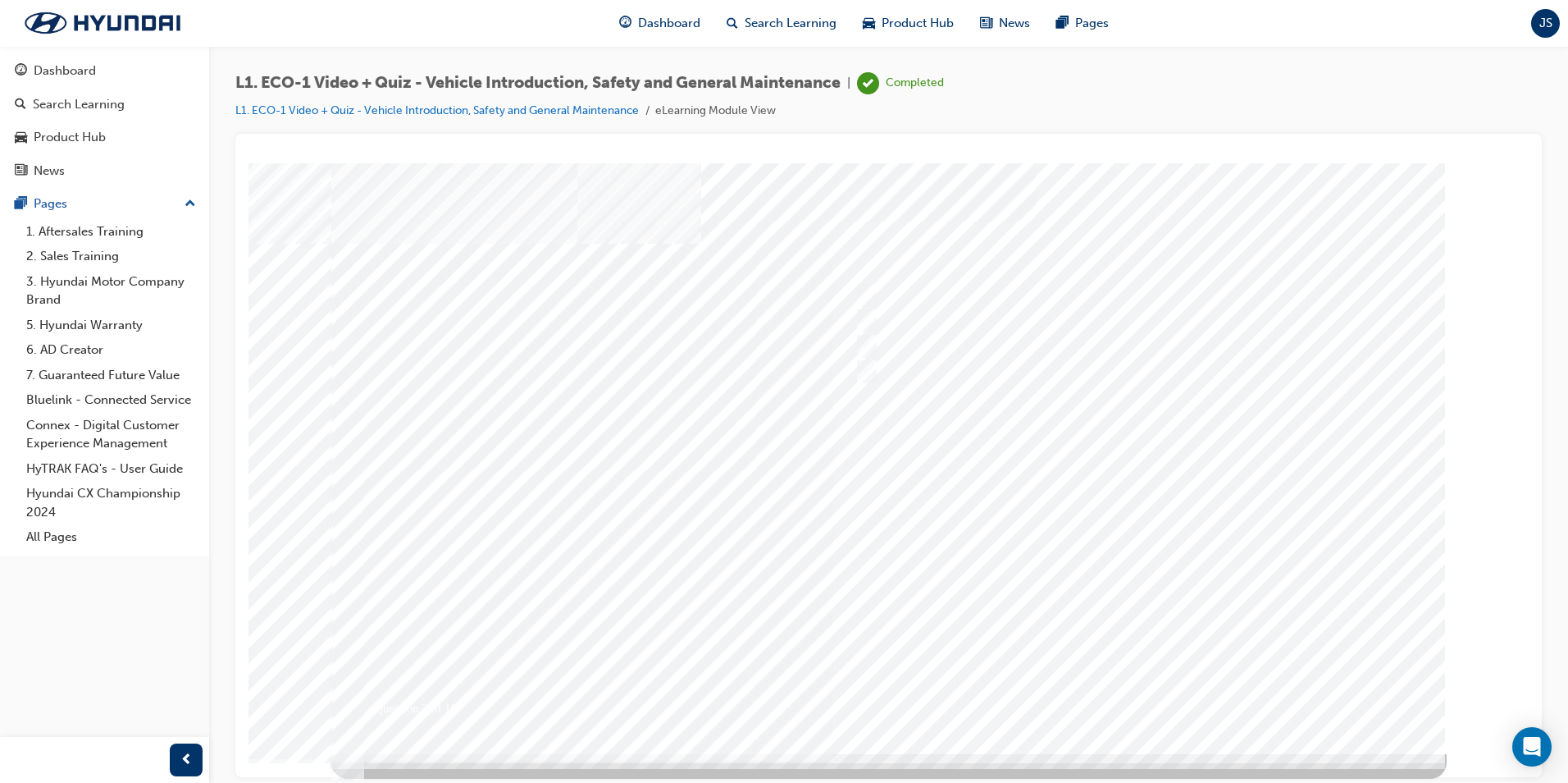
click at [1114, 605] on div at bounding box center [889, 458] width 1115 height 591
click at [938, 298] on div at bounding box center [1122, 295] width 545 height 25
radio input "true"
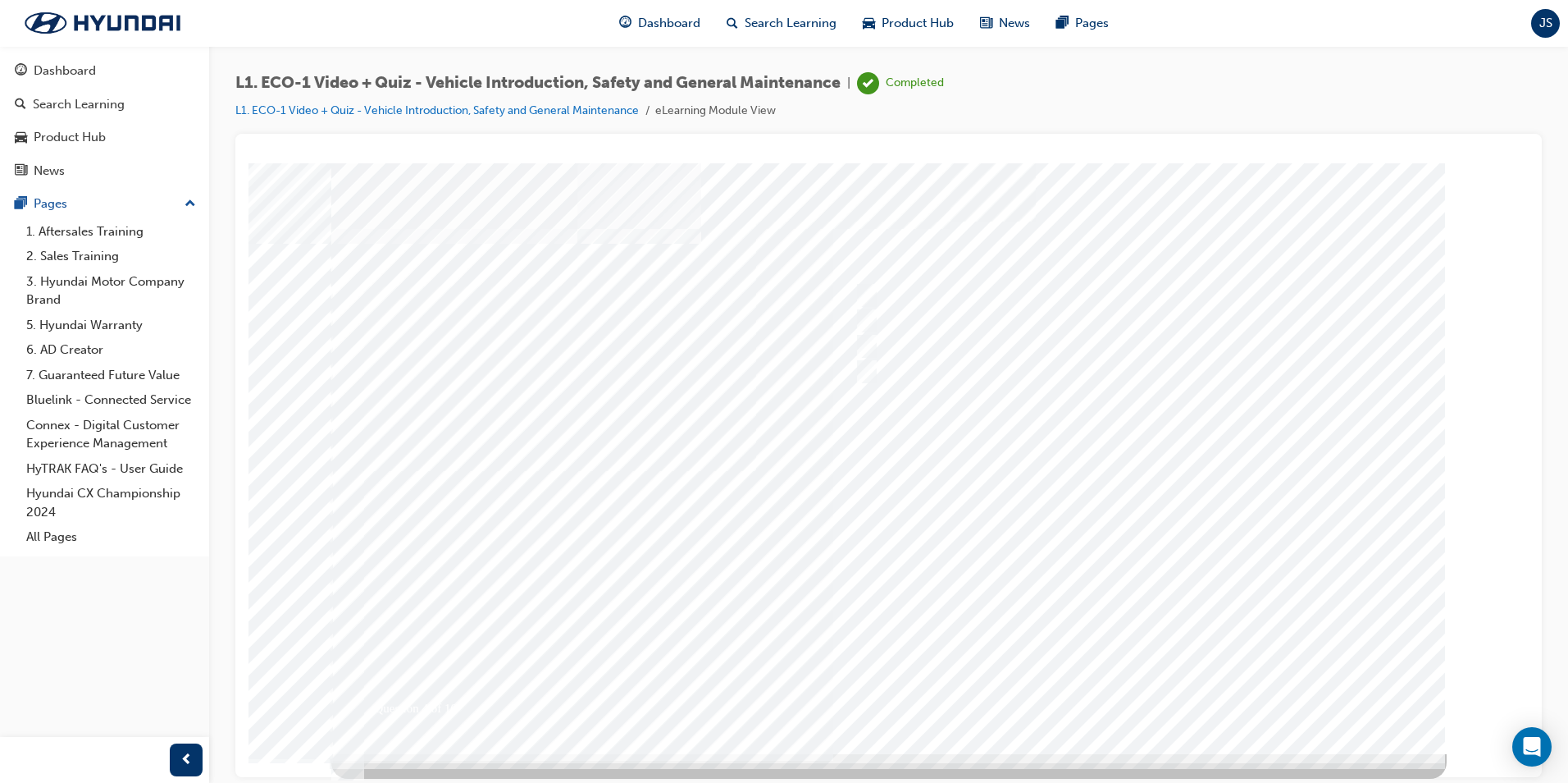
click at [1099, 607] on div at bounding box center [889, 458] width 1115 height 591
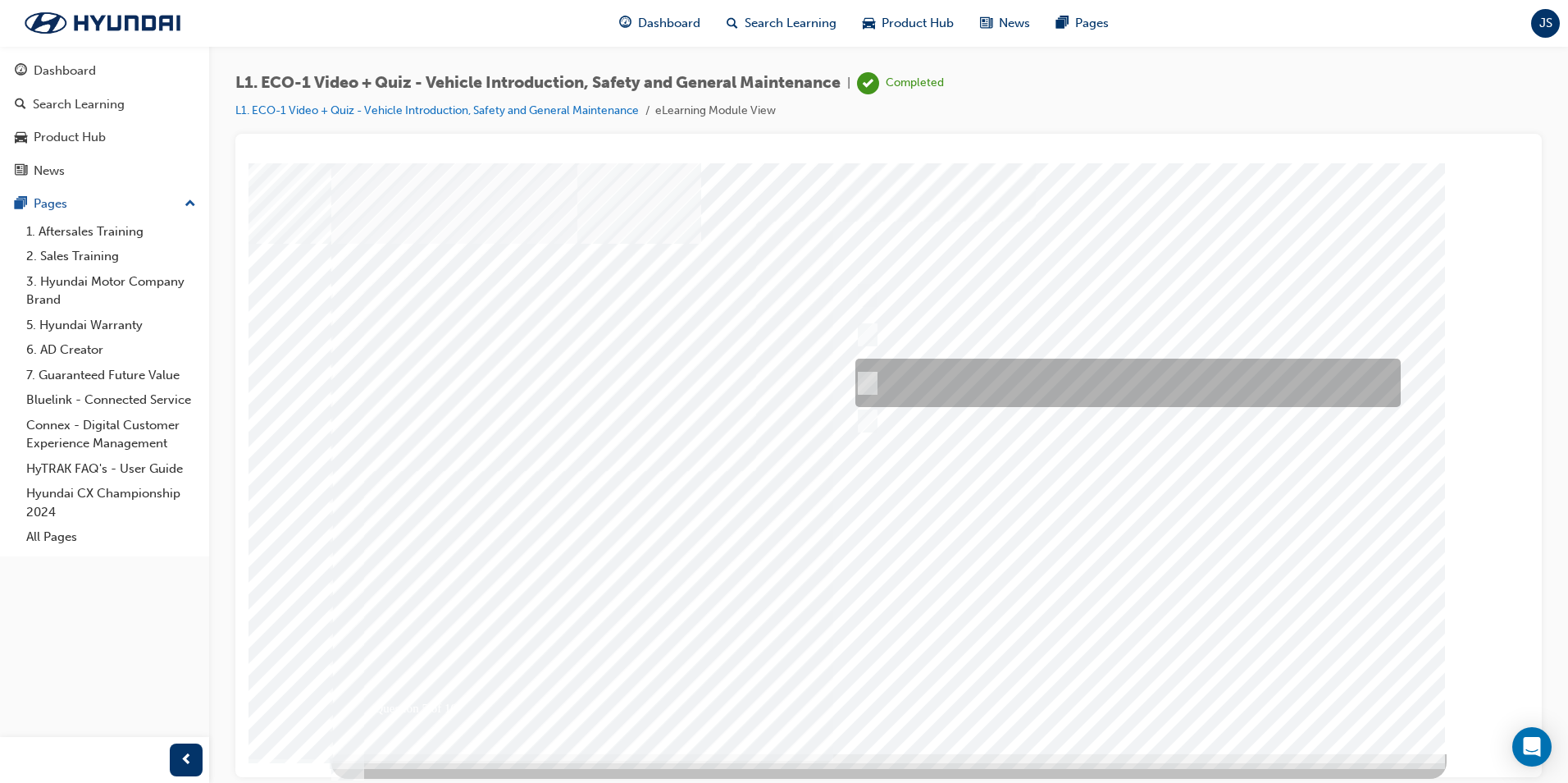
click at [958, 380] on div at bounding box center [1123, 383] width 545 height 49
radio input "true"
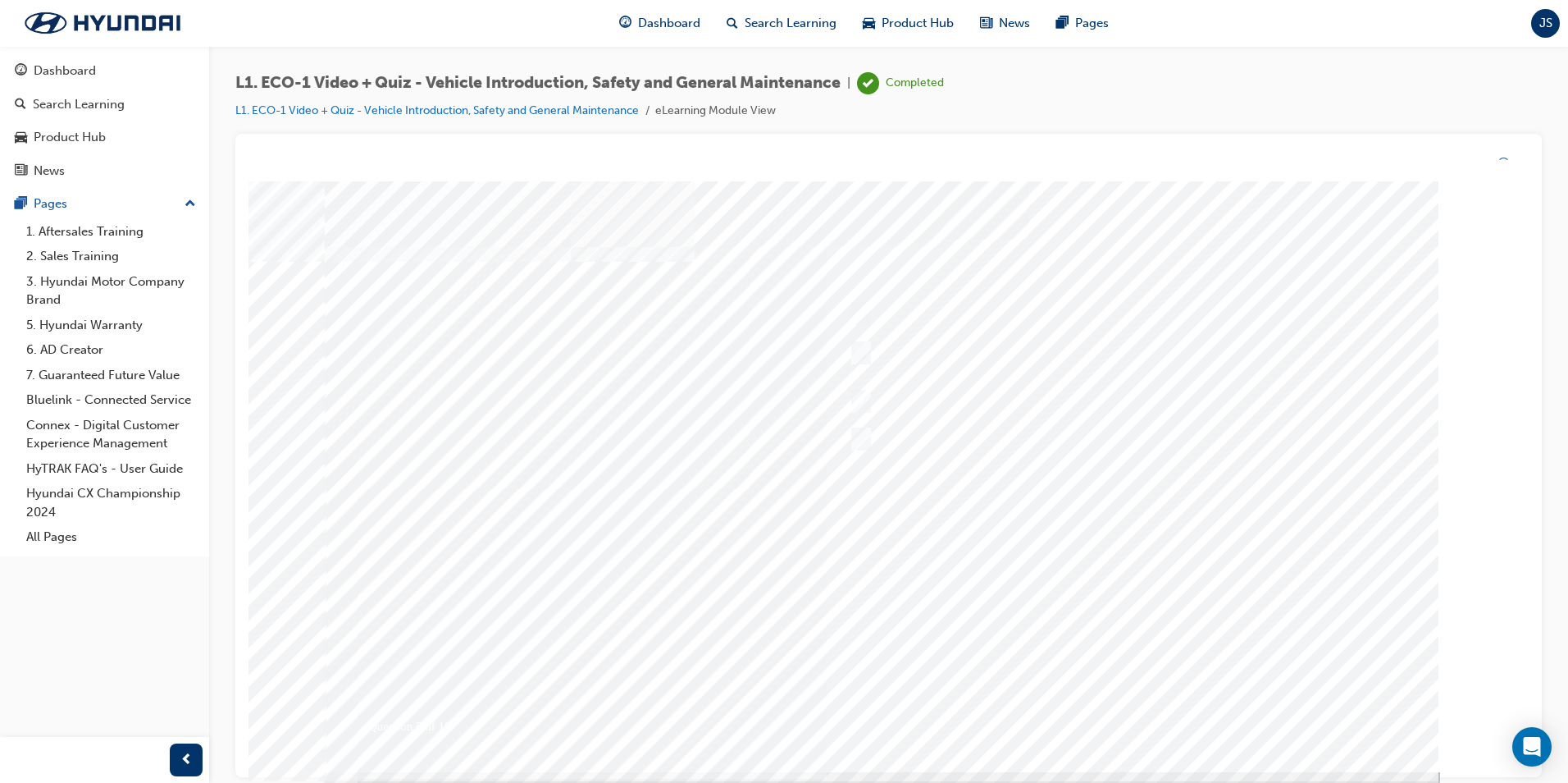
click at [1079, 586] on div at bounding box center [882, 477] width 1115 height 591
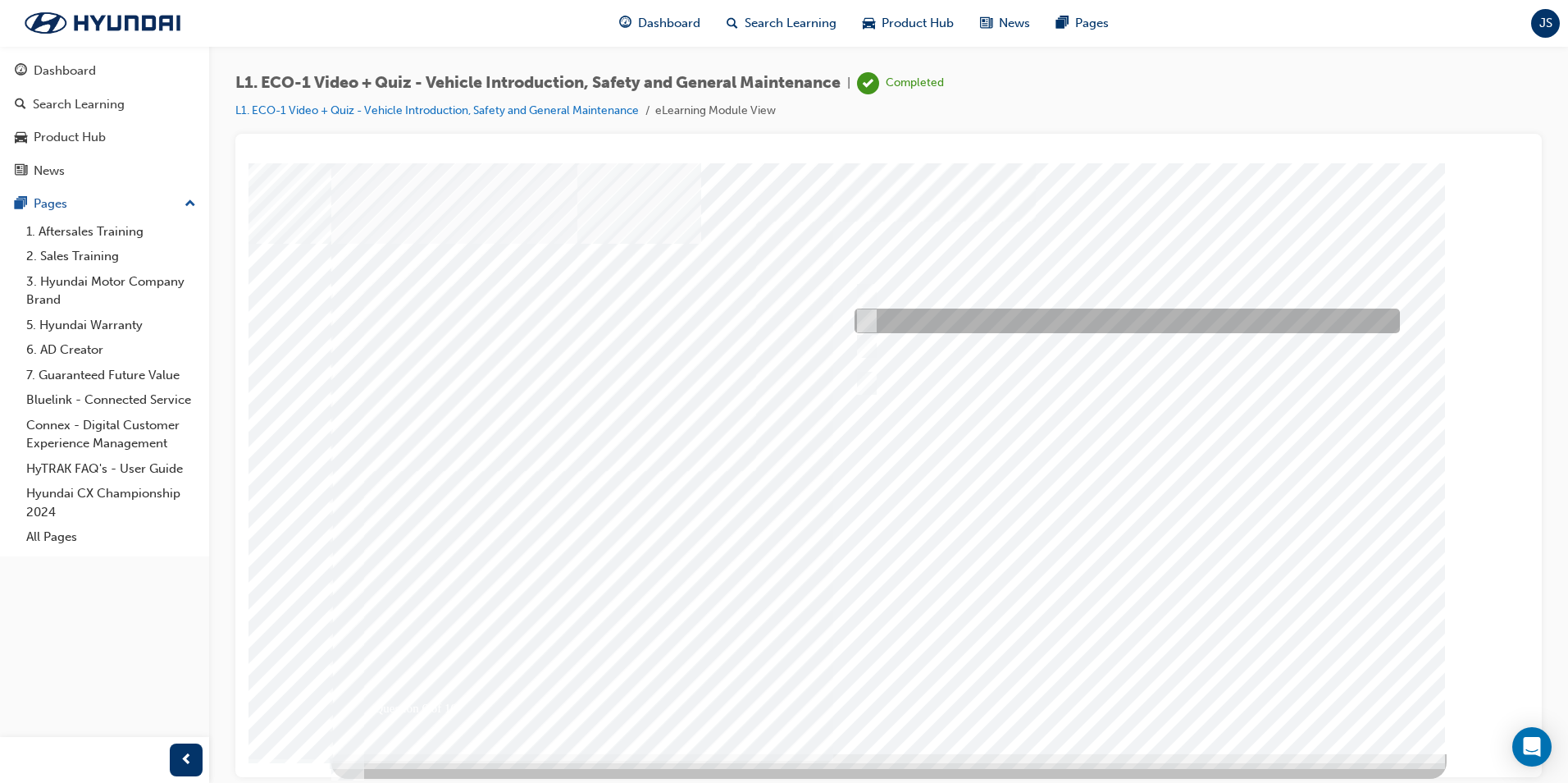
click at [1042, 313] on div at bounding box center [1122, 320] width 545 height 25
radio input "true"
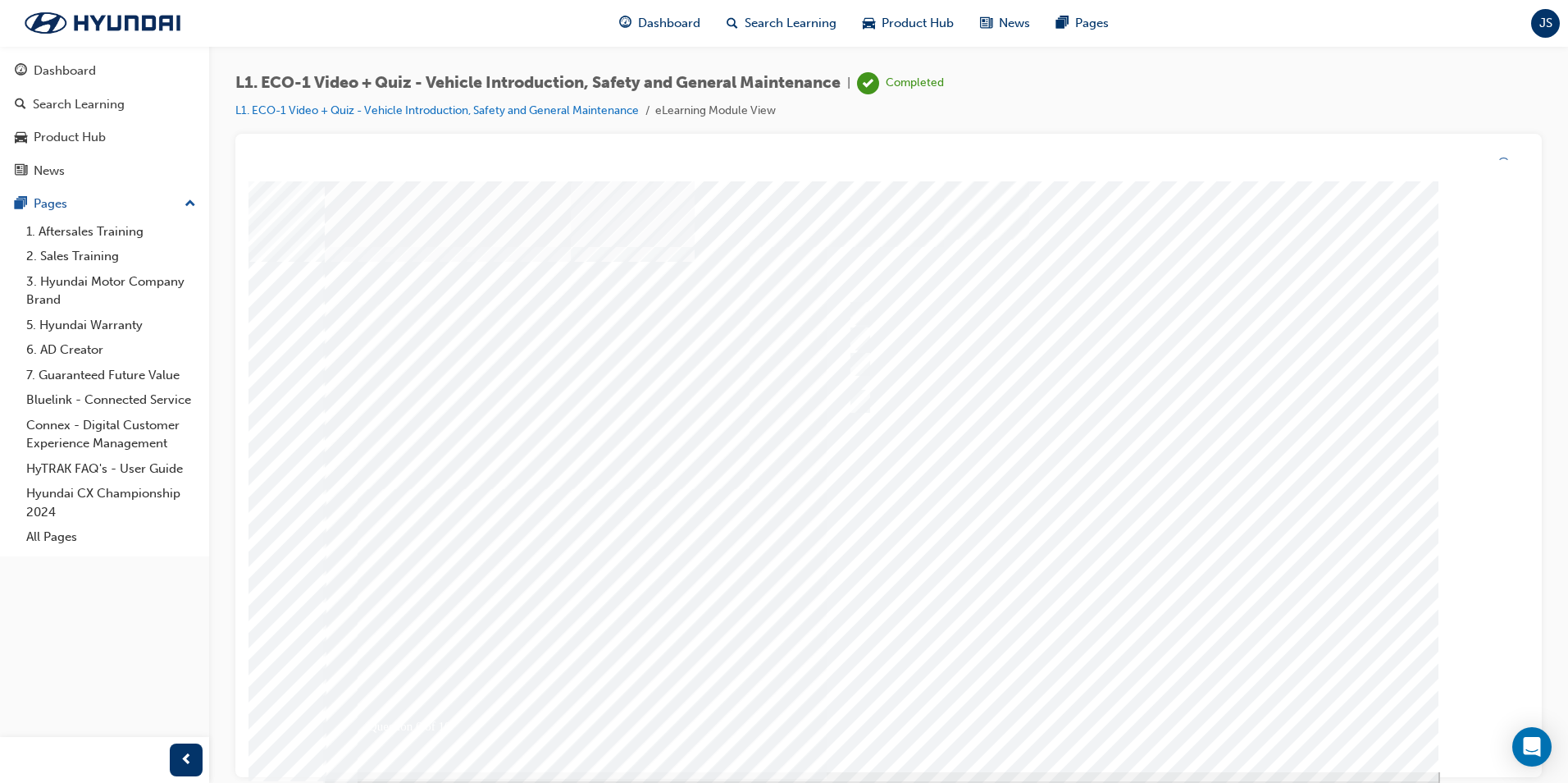
click at [1153, 624] on div at bounding box center [882, 477] width 1115 height 591
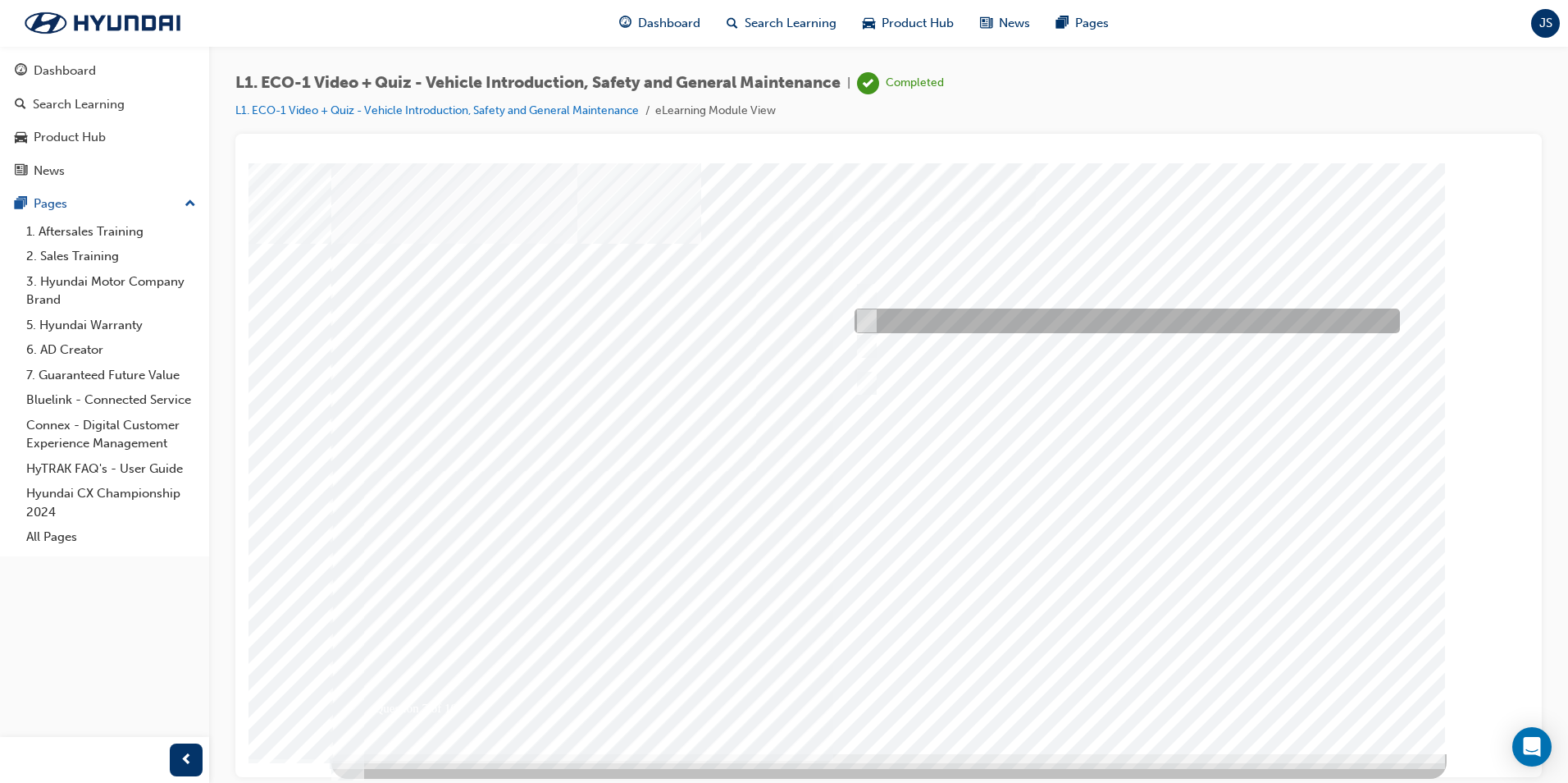
click at [907, 322] on div at bounding box center [1122, 320] width 545 height 25
radio input "true"
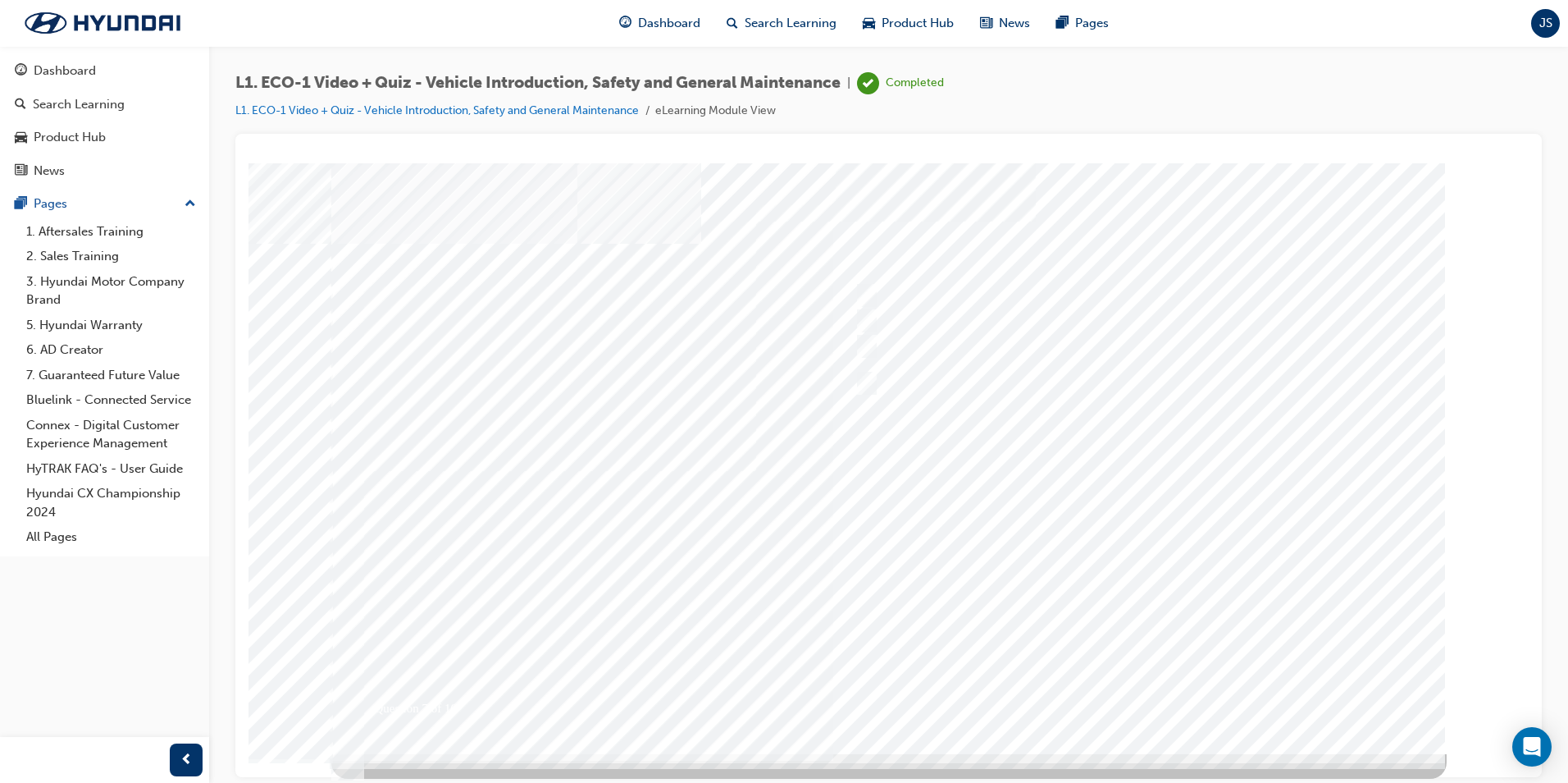
click at [1146, 573] on div at bounding box center [889, 458] width 1115 height 591
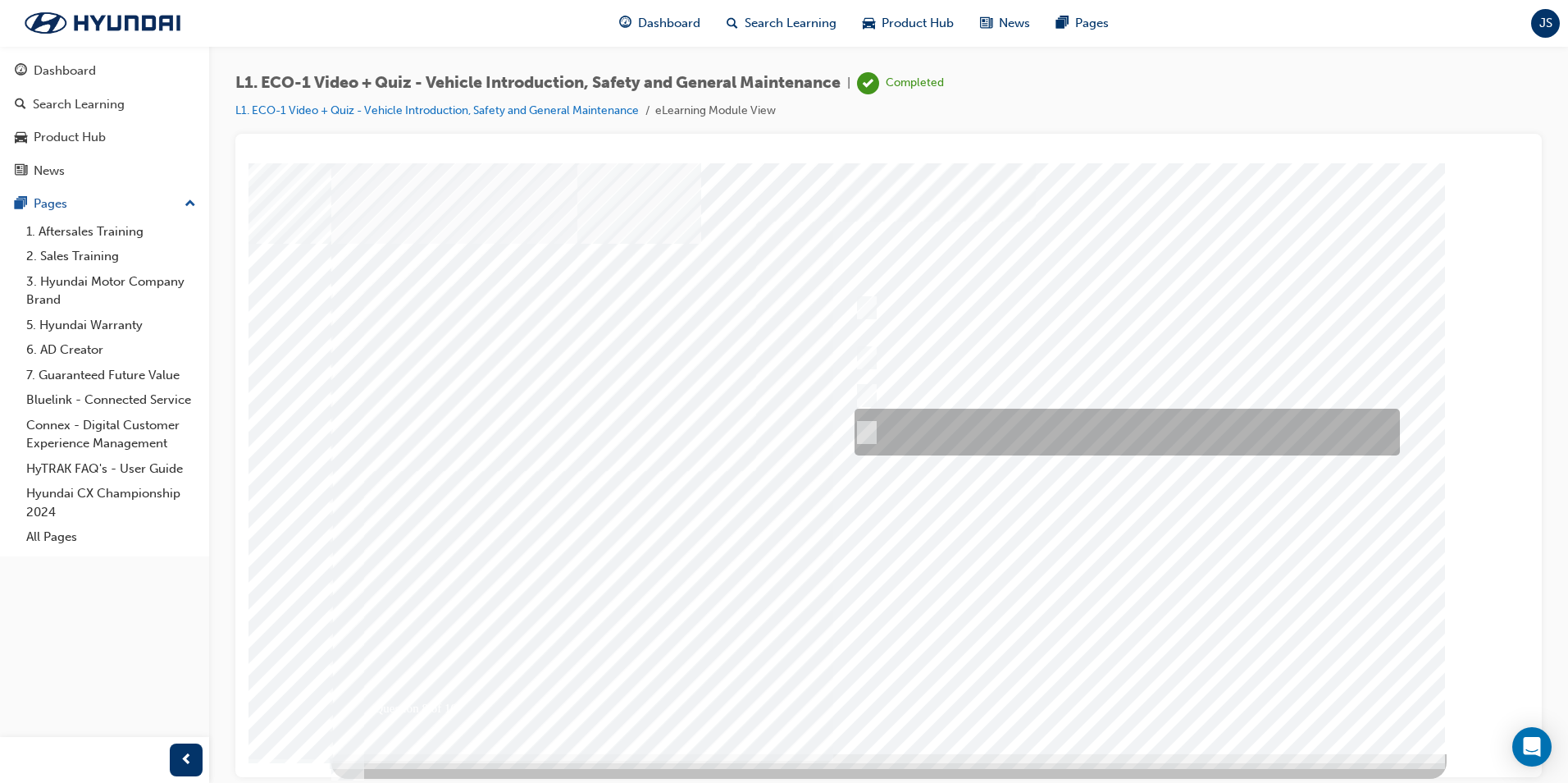
click at [1086, 440] on div at bounding box center [1122, 431] width 545 height 47
radio input "true"
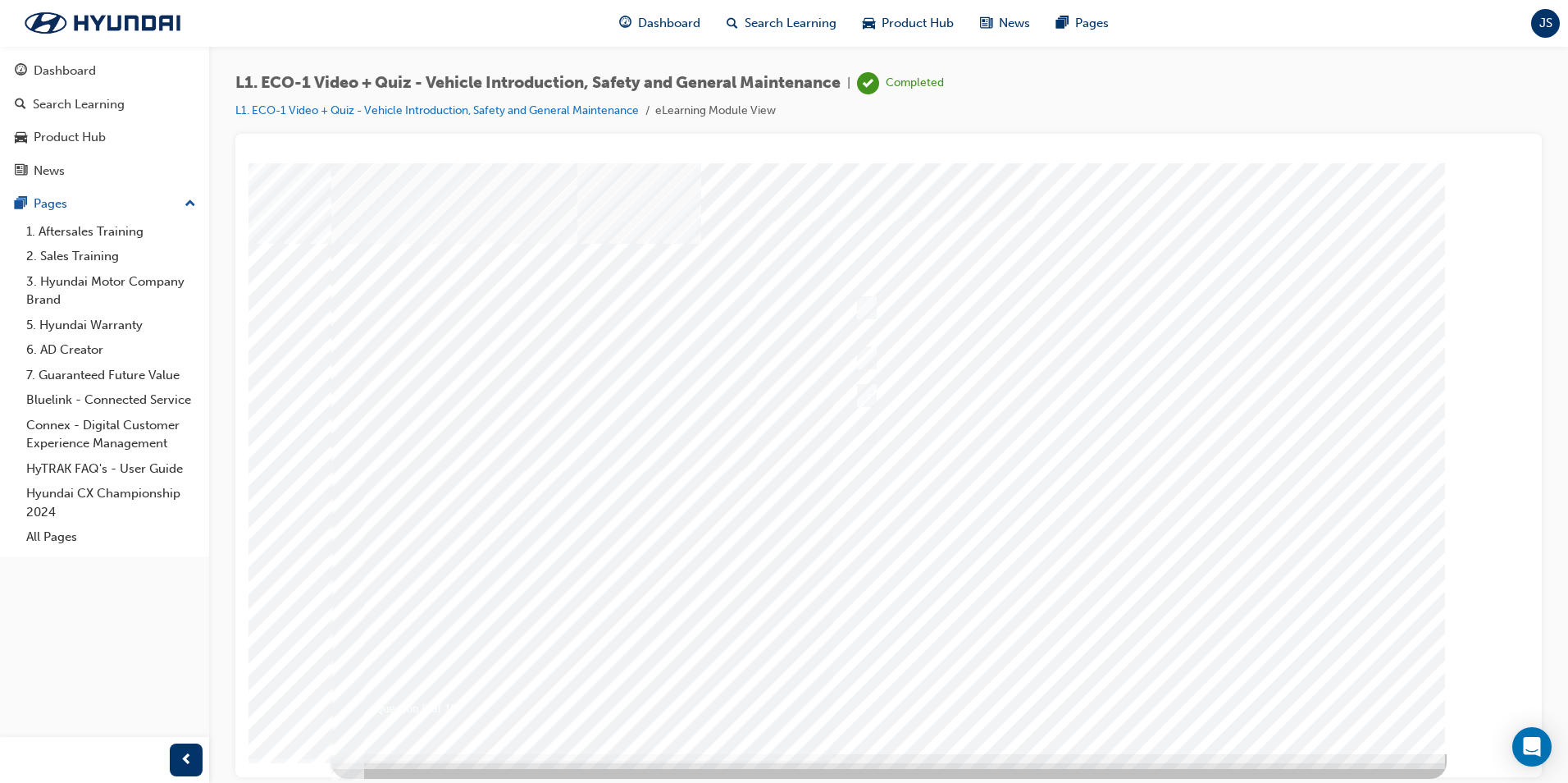
click at [1153, 573] on div at bounding box center [889, 458] width 1115 height 591
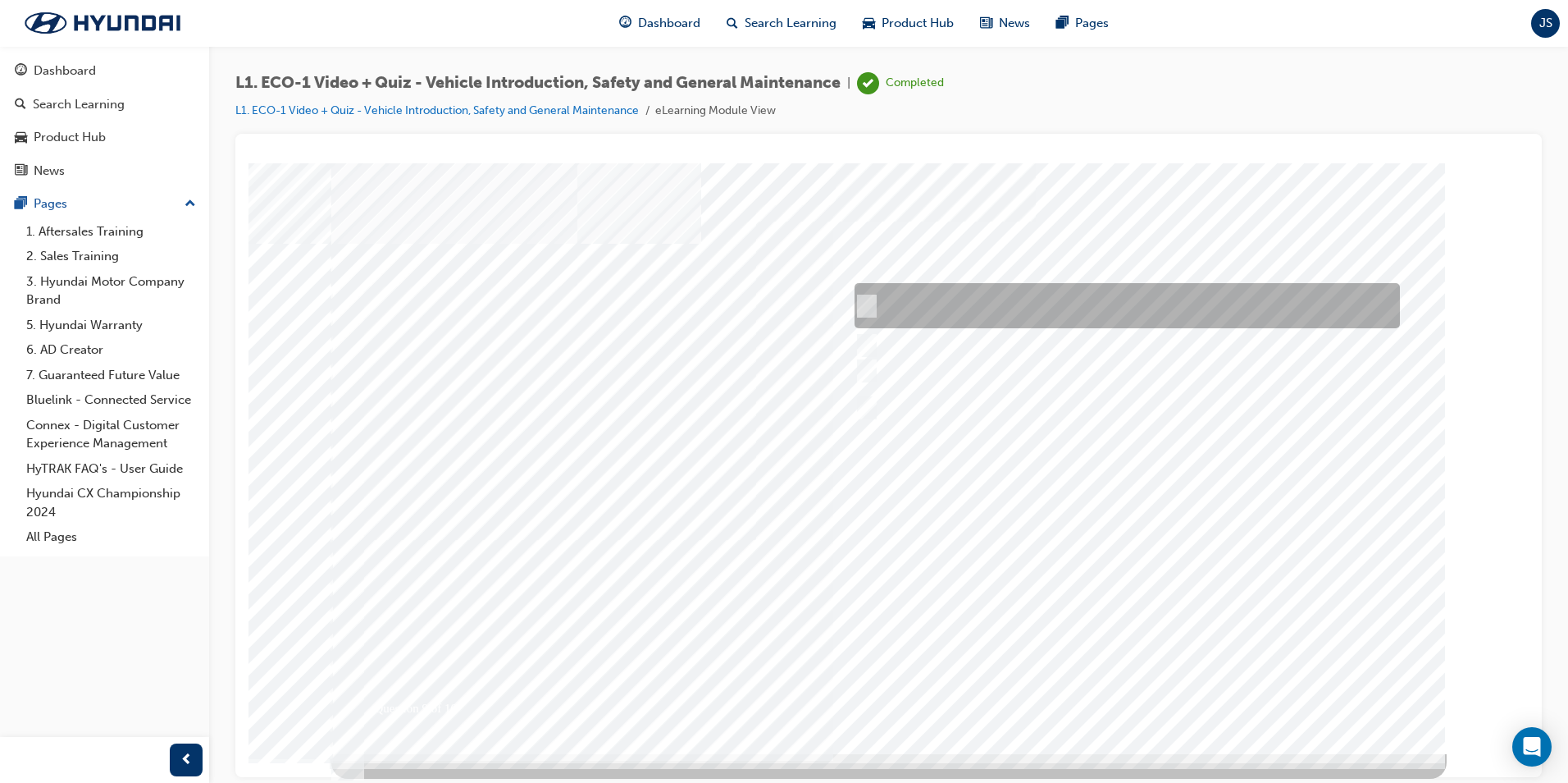
click at [873, 294] on div at bounding box center [1122, 305] width 545 height 45
radio input "true"
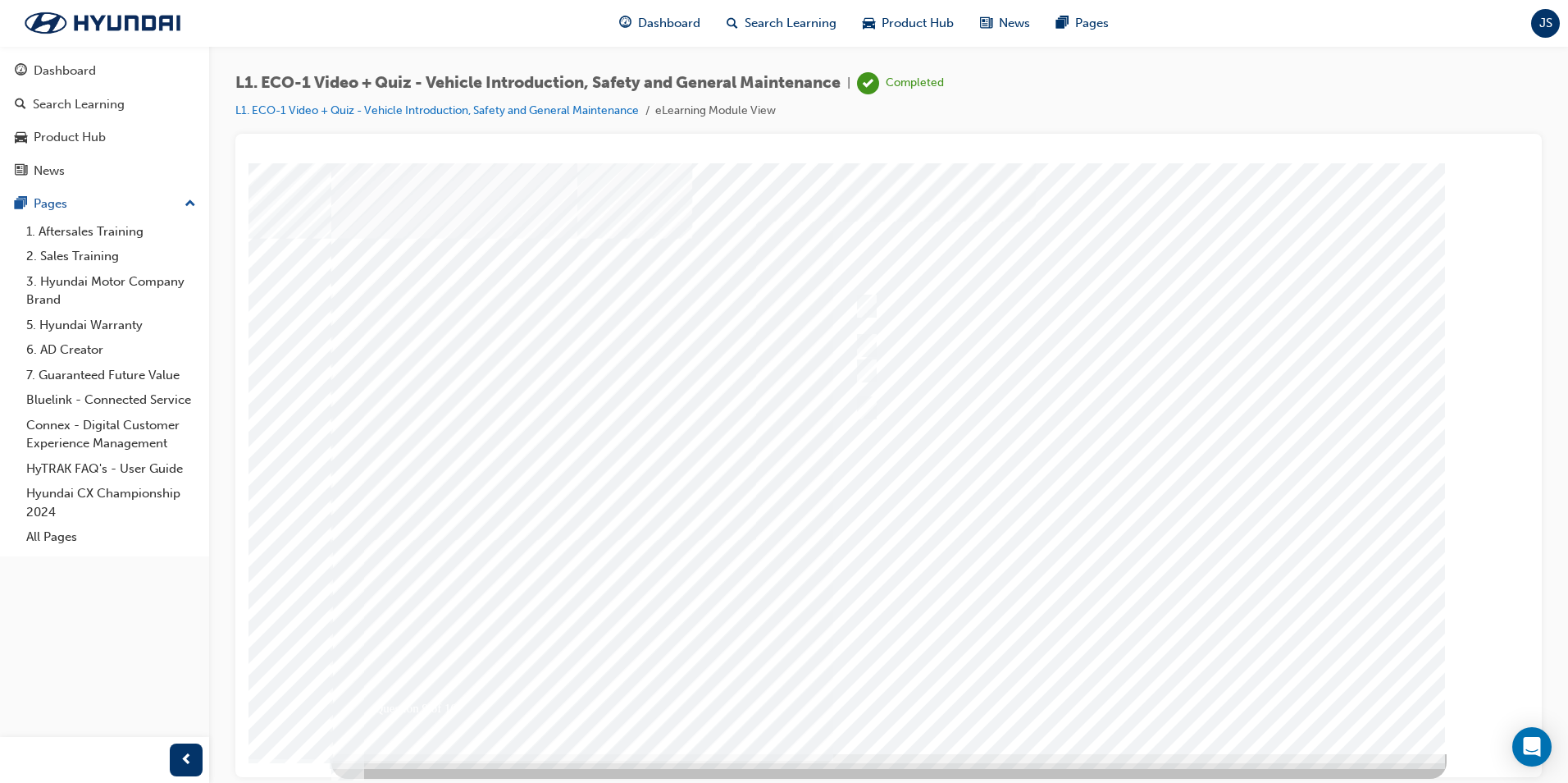
click at [1099, 521] on div at bounding box center [889, 458] width 1115 height 591
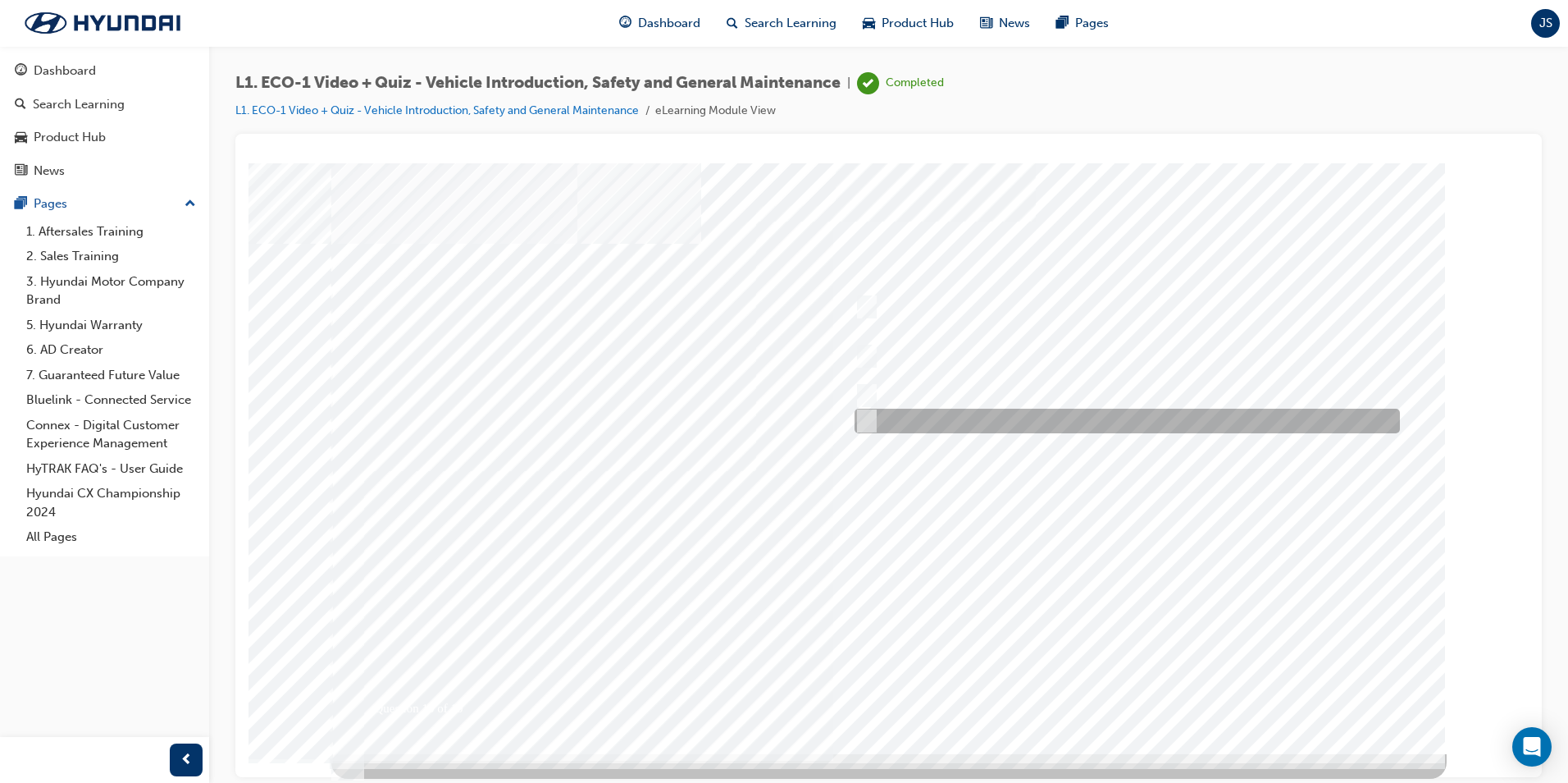
click at [1024, 427] on div at bounding box center [1122, 420] width 545 height 25
radio input "true"
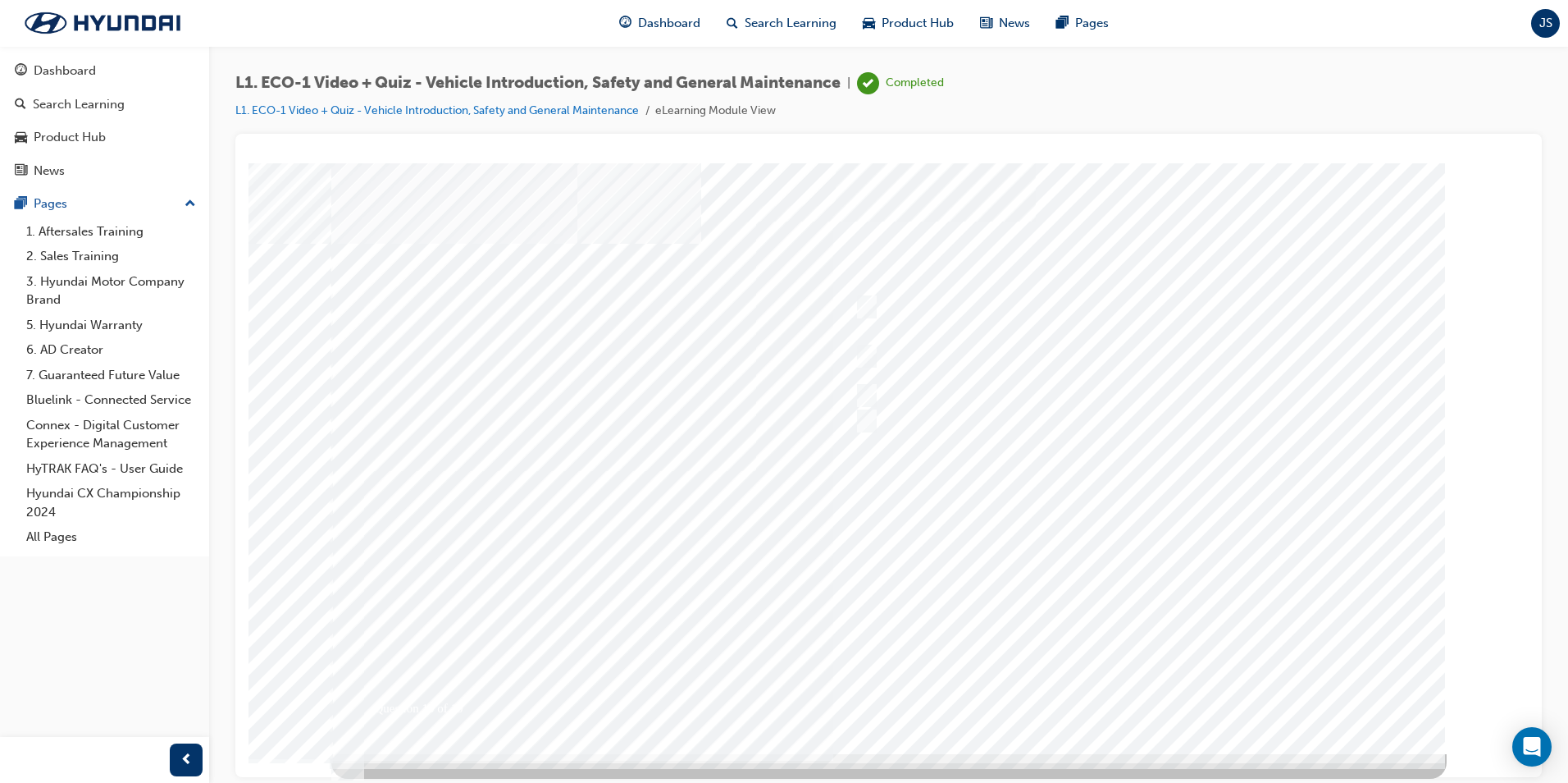
click at [1013, 530] on div at bounding box center [886, 459] width 1115 height 591
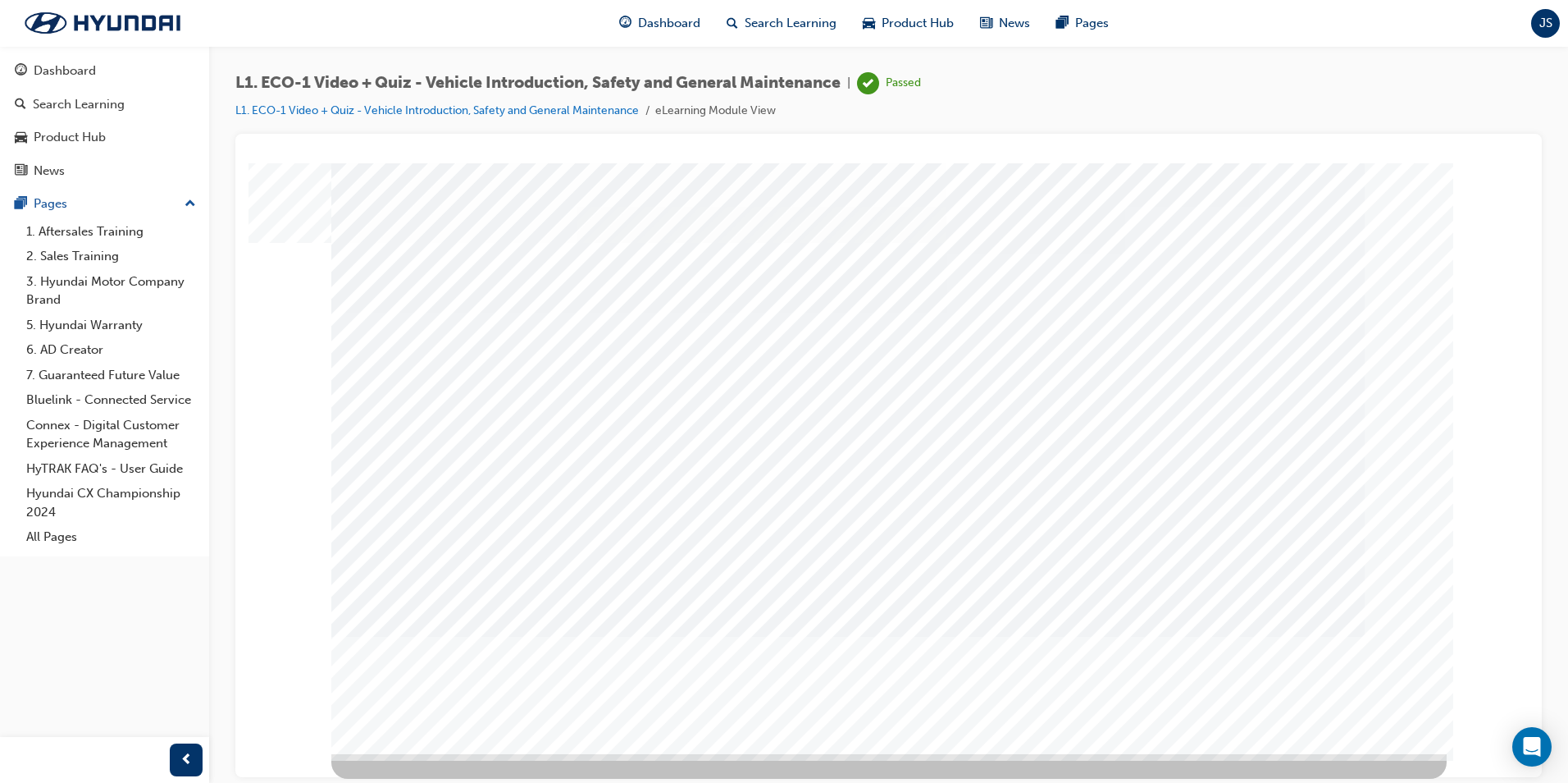
click at [316, 106] on link "L1. ECO-1 Video + Quiz - Vehicle Introduction, Safety and General Maintenance" at bounding box center [437, 110] width 403 height 14
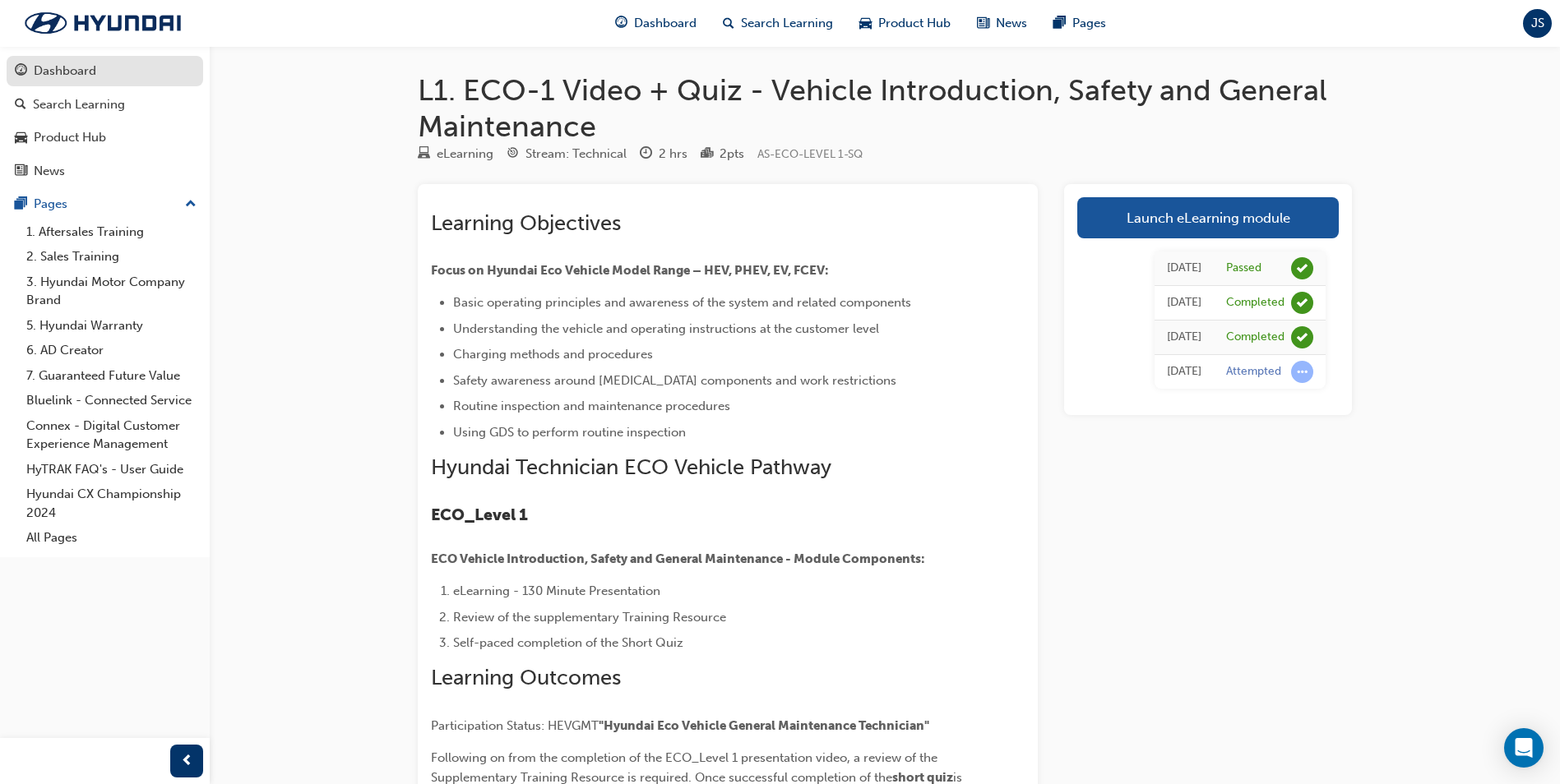
click at [105, 71] on div "Dashboard" at bounding box center [105, 71] width 180 height 21
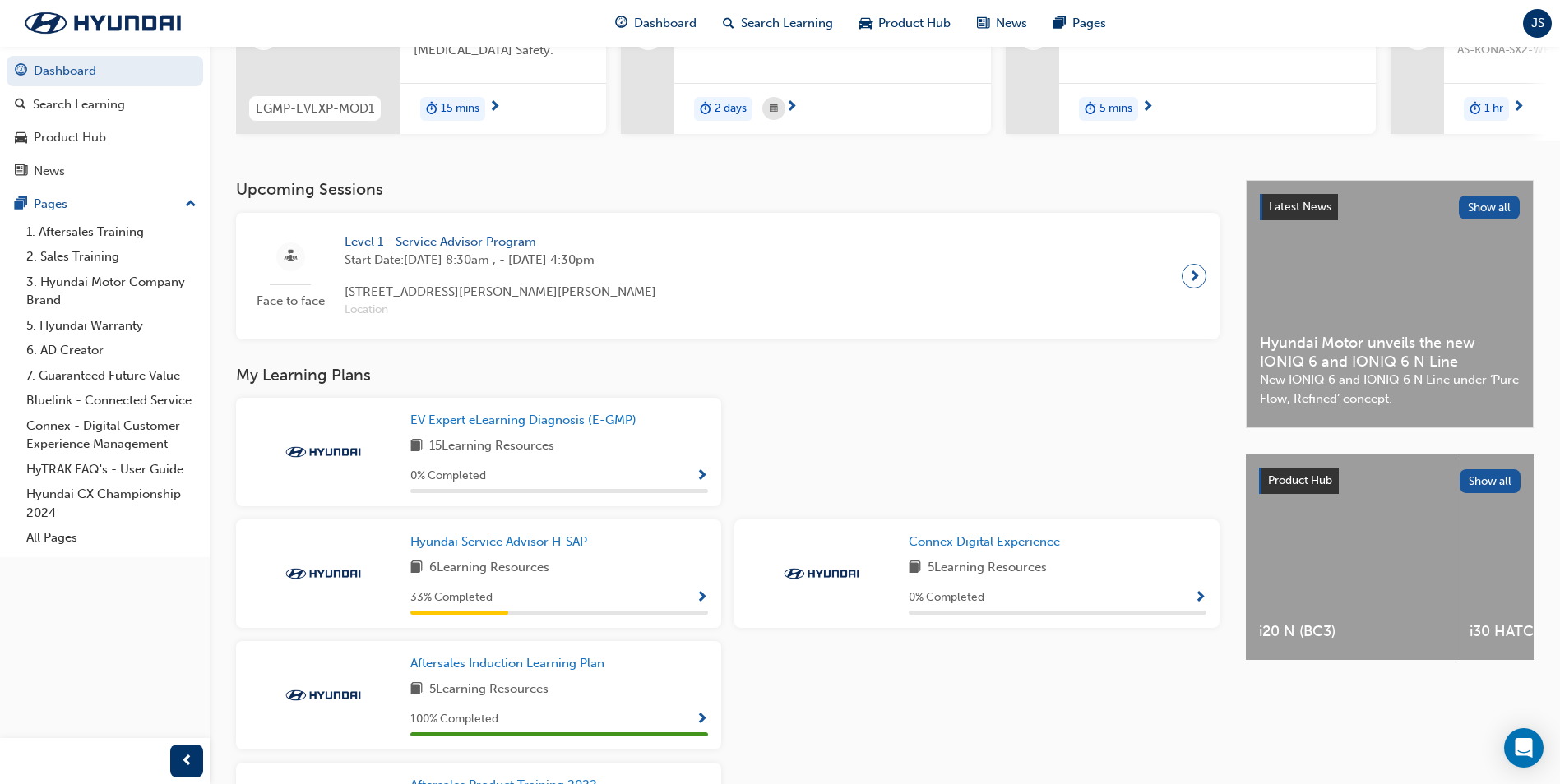
scroll to position [247, 0]
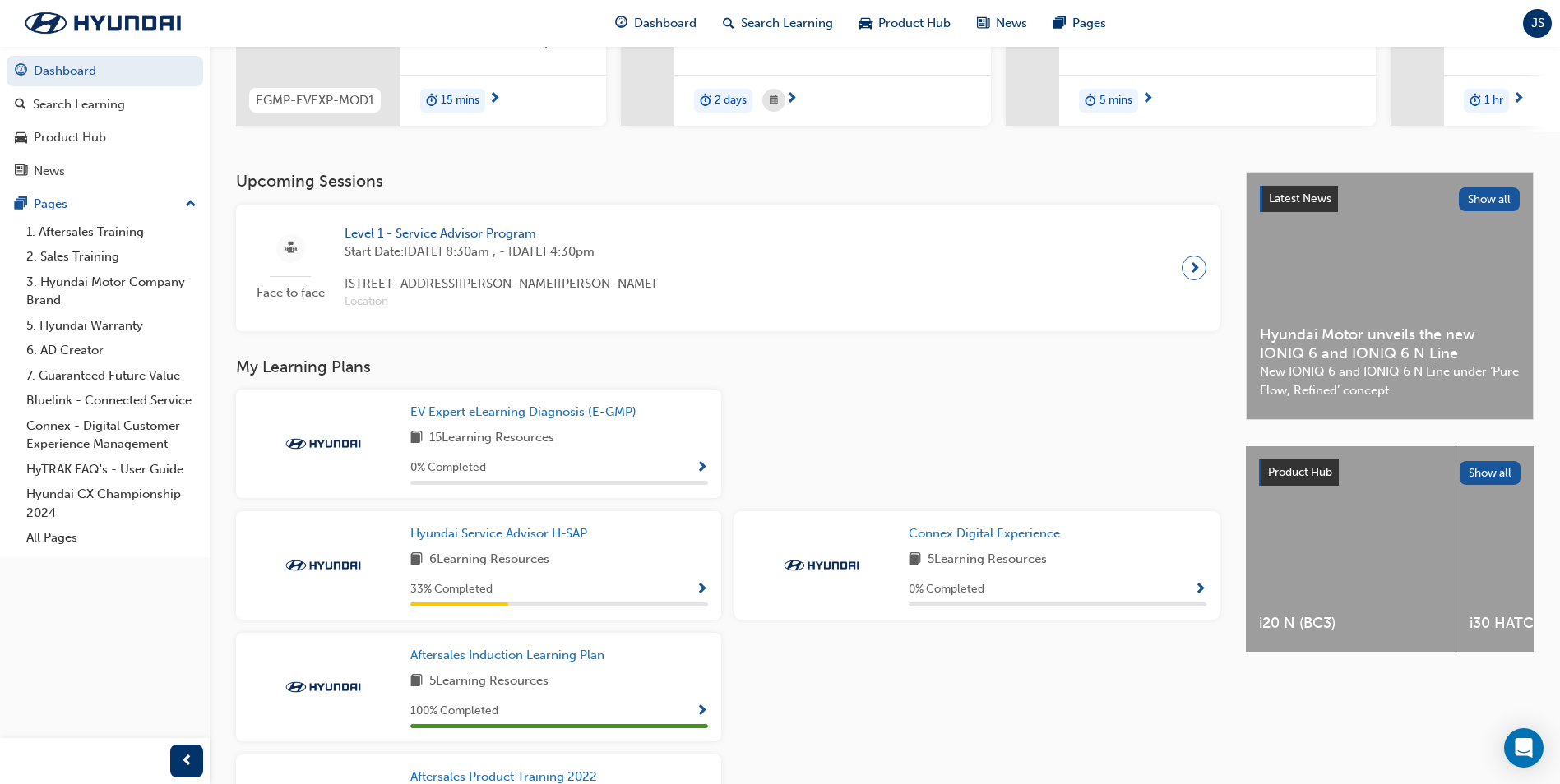
click at [698, 473] on span "Show Progress" at bounding box center [702, 468] width 12 height 15
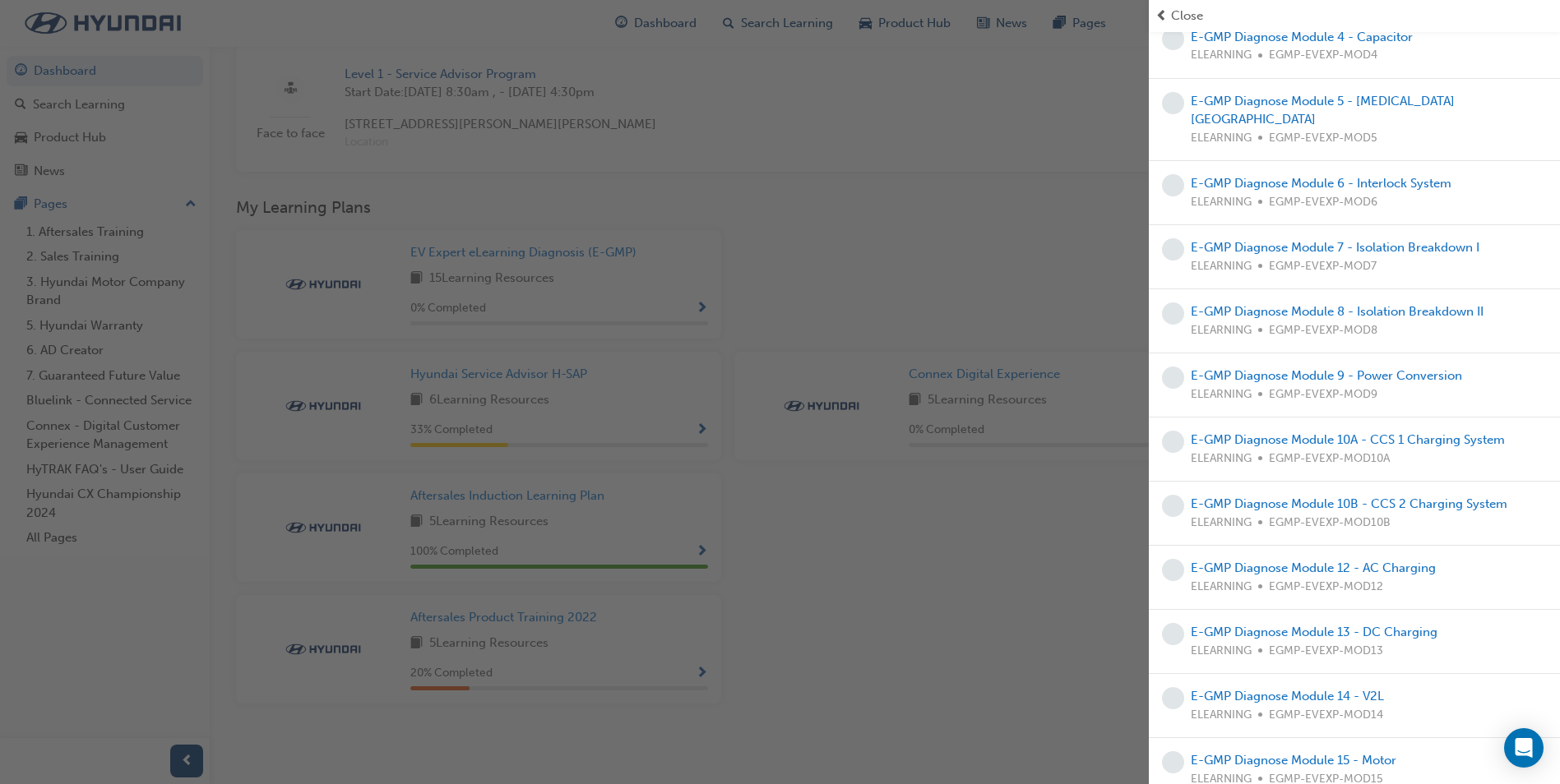
scroll to position [413, 0]
click at [959, 267] on div "button" at bounding box center [574, 392] width 1149 height 784
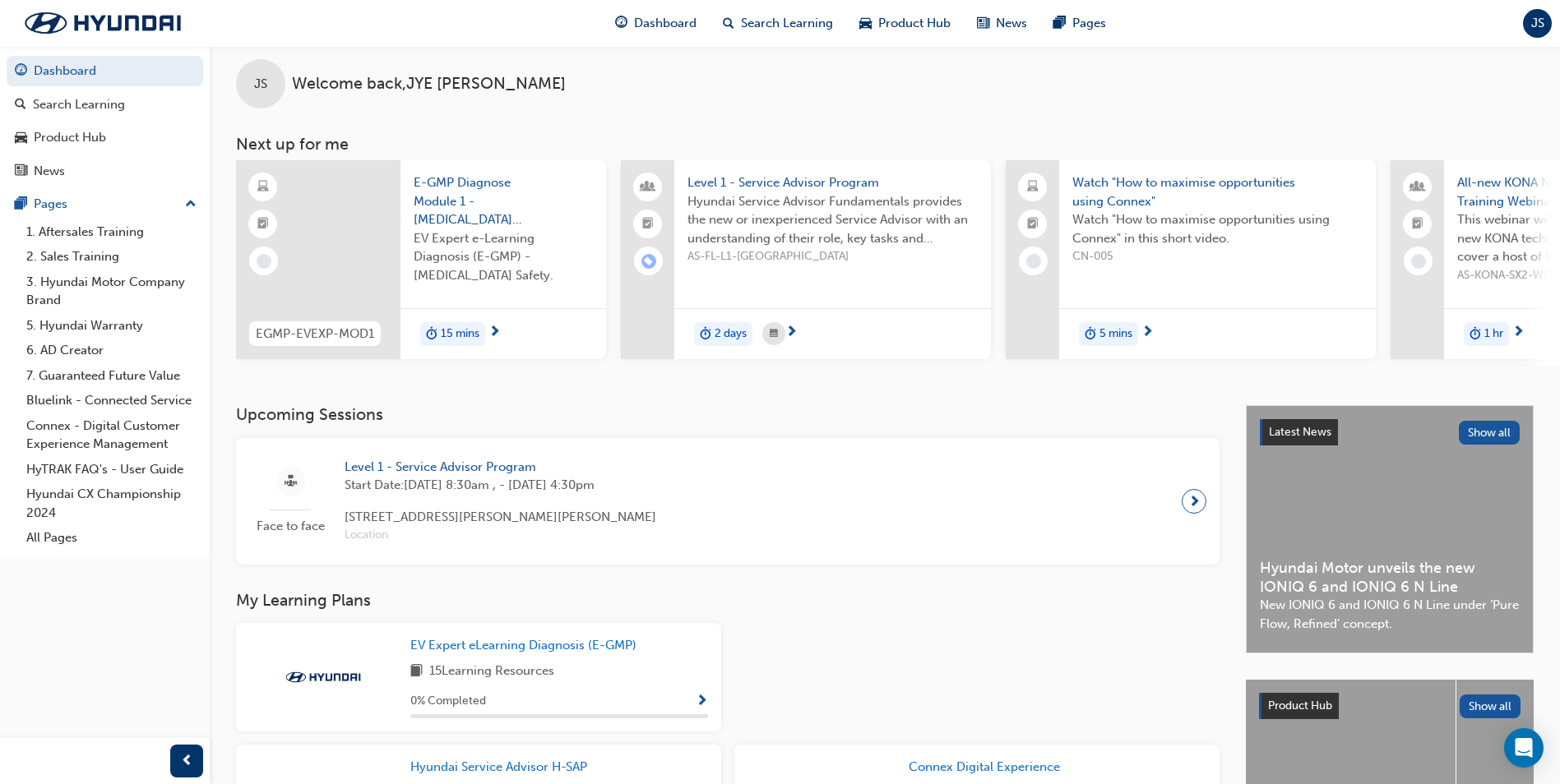
scroll to position [0, 0]
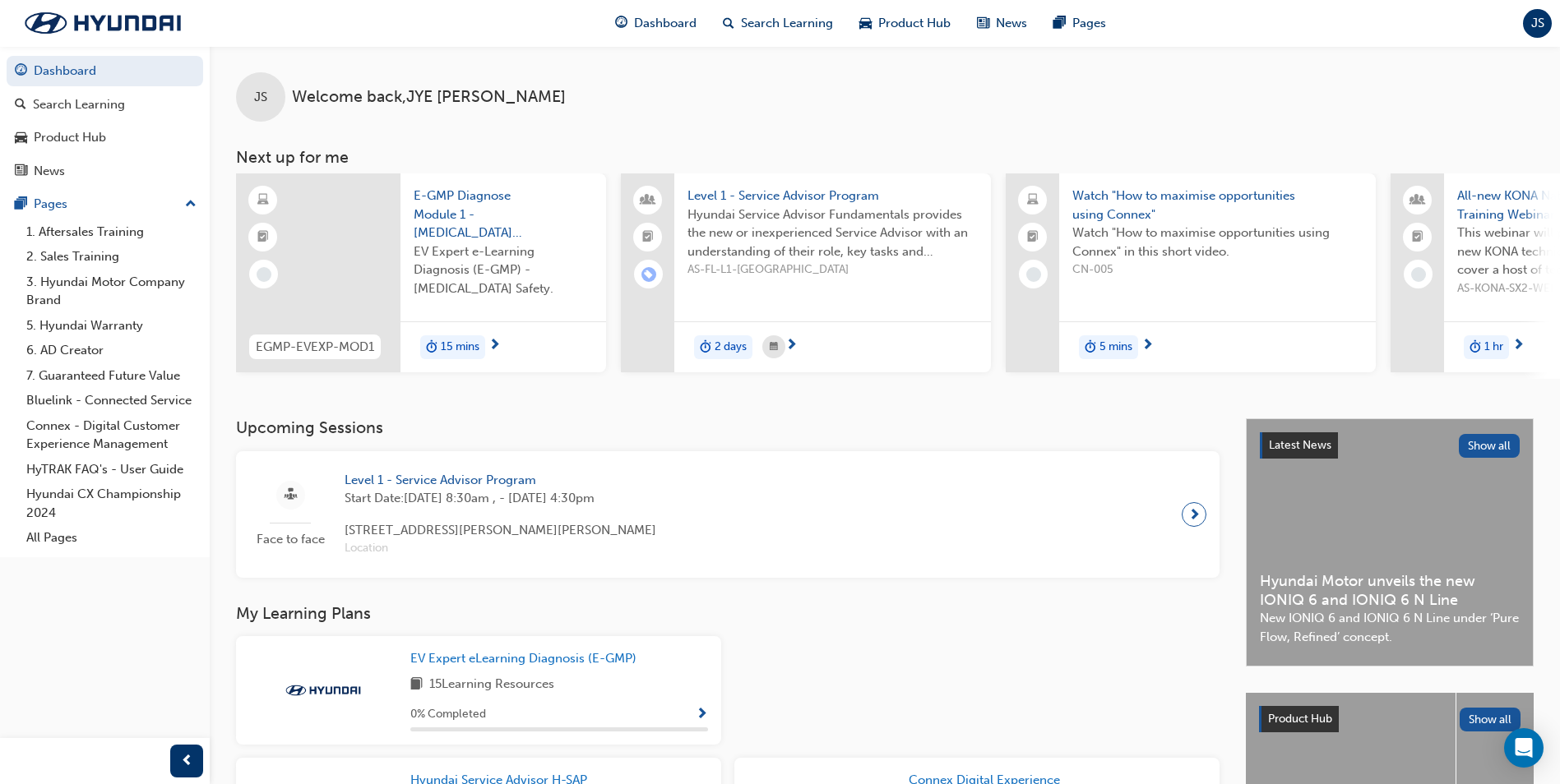
click at [469, 292] on div "EV Expert e-Learning Diagnosis (E-GMP) - [MEDICAL_DATA] Safety." at bounding box center [503, 276] width 179 height 66
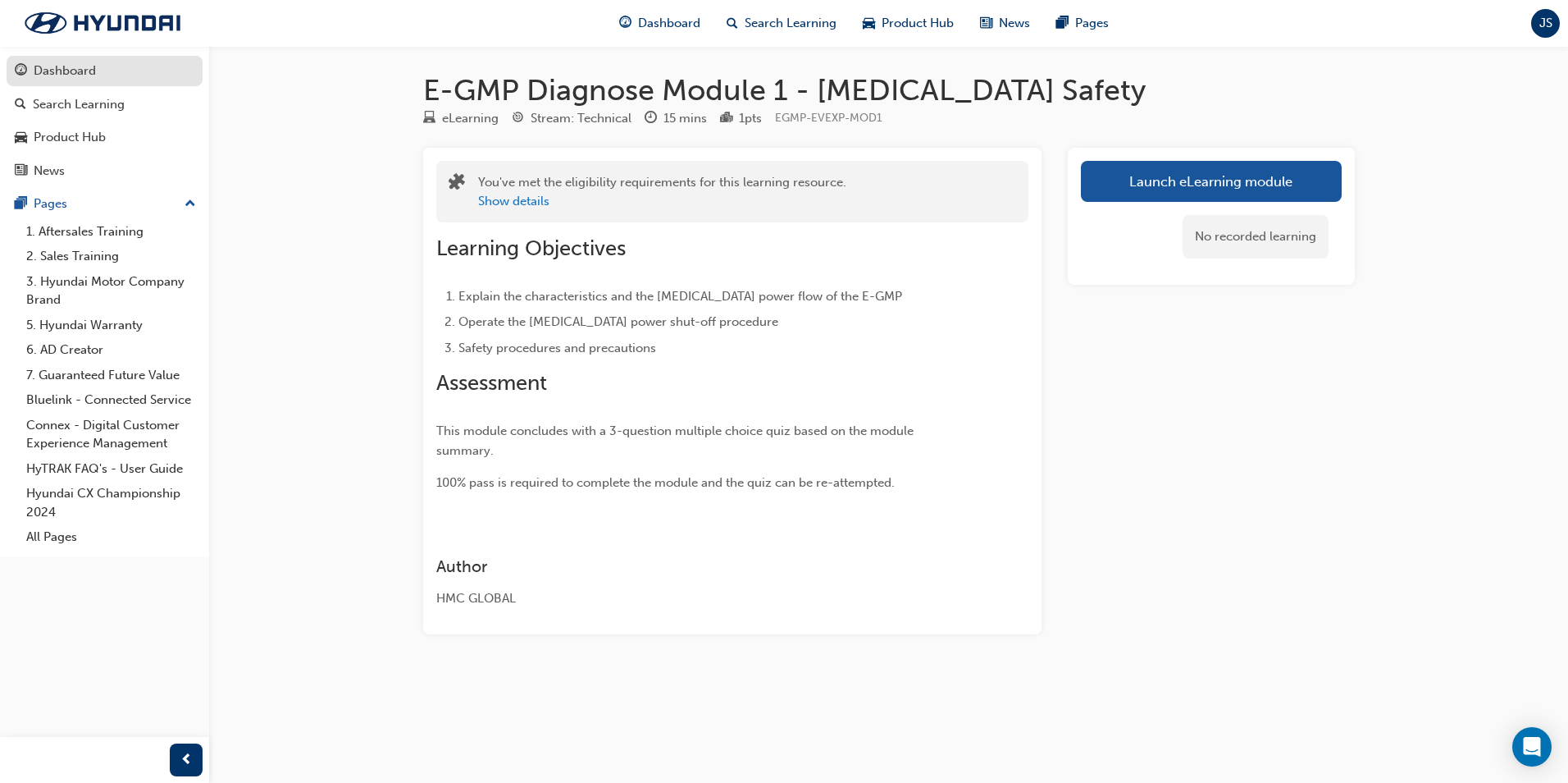
click at [94, 72] on div "Dashboard" at bounding box center [65, 71] width 63 height 19
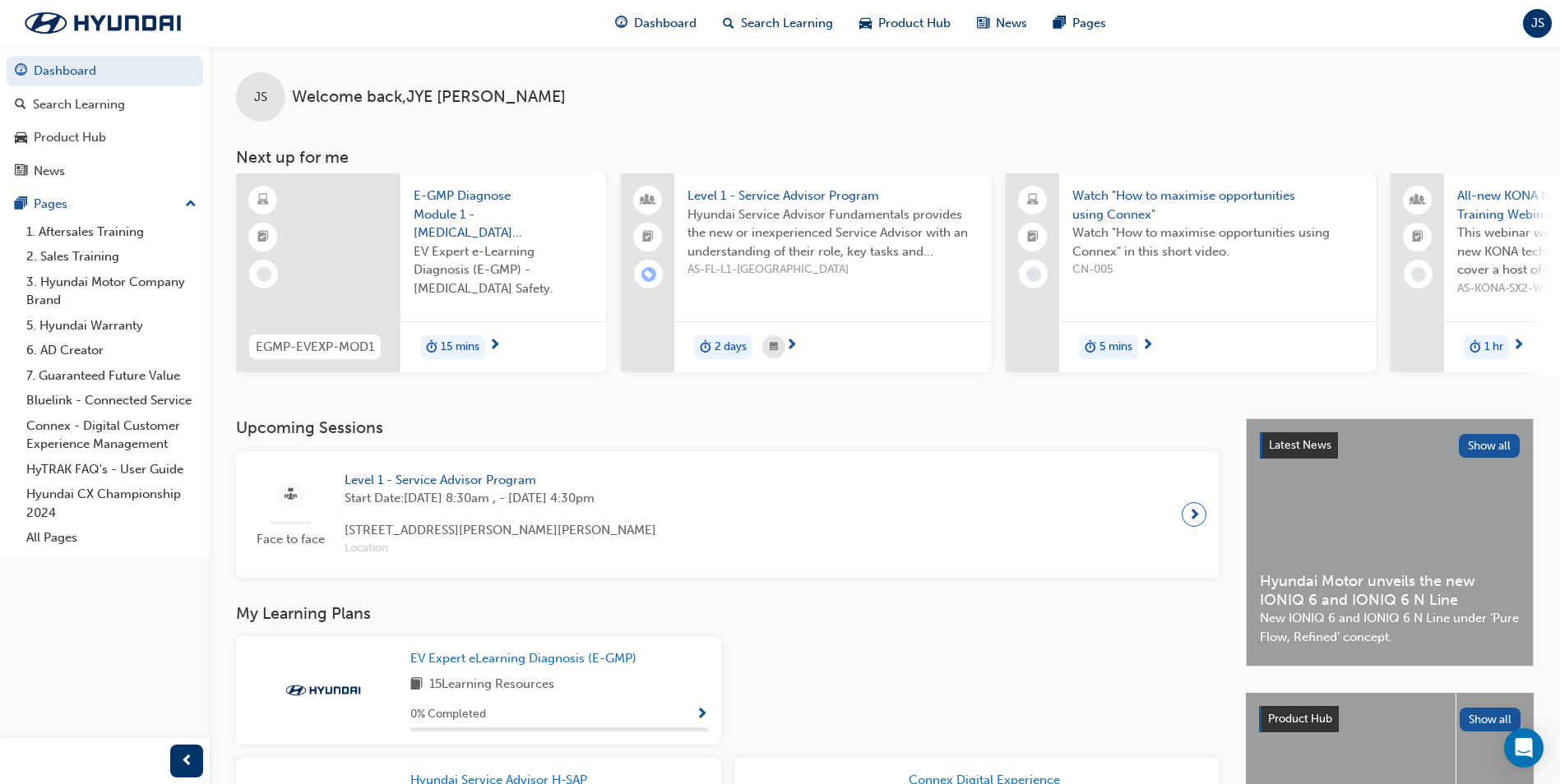
click at [461, 262] on span "EV Expert e-Learning Diagnosis (E-GMP) - [MEDICAL_DATA] Safety." at bounding box center [503, 271] width 179 height 56
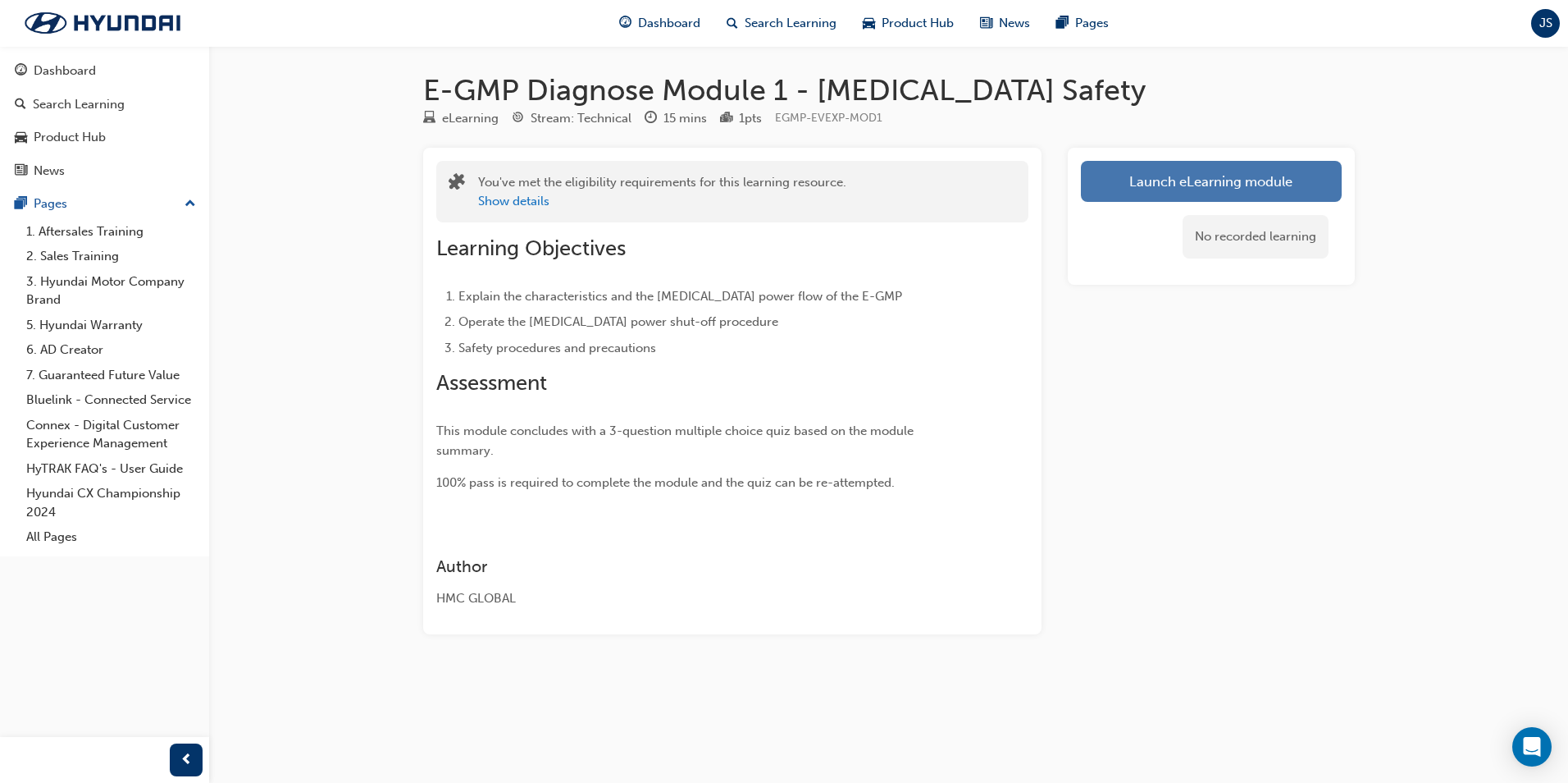
click at [1179, 177] on link "Launch eLearning module" at bounding box center [1211, 181] width 261 height 41
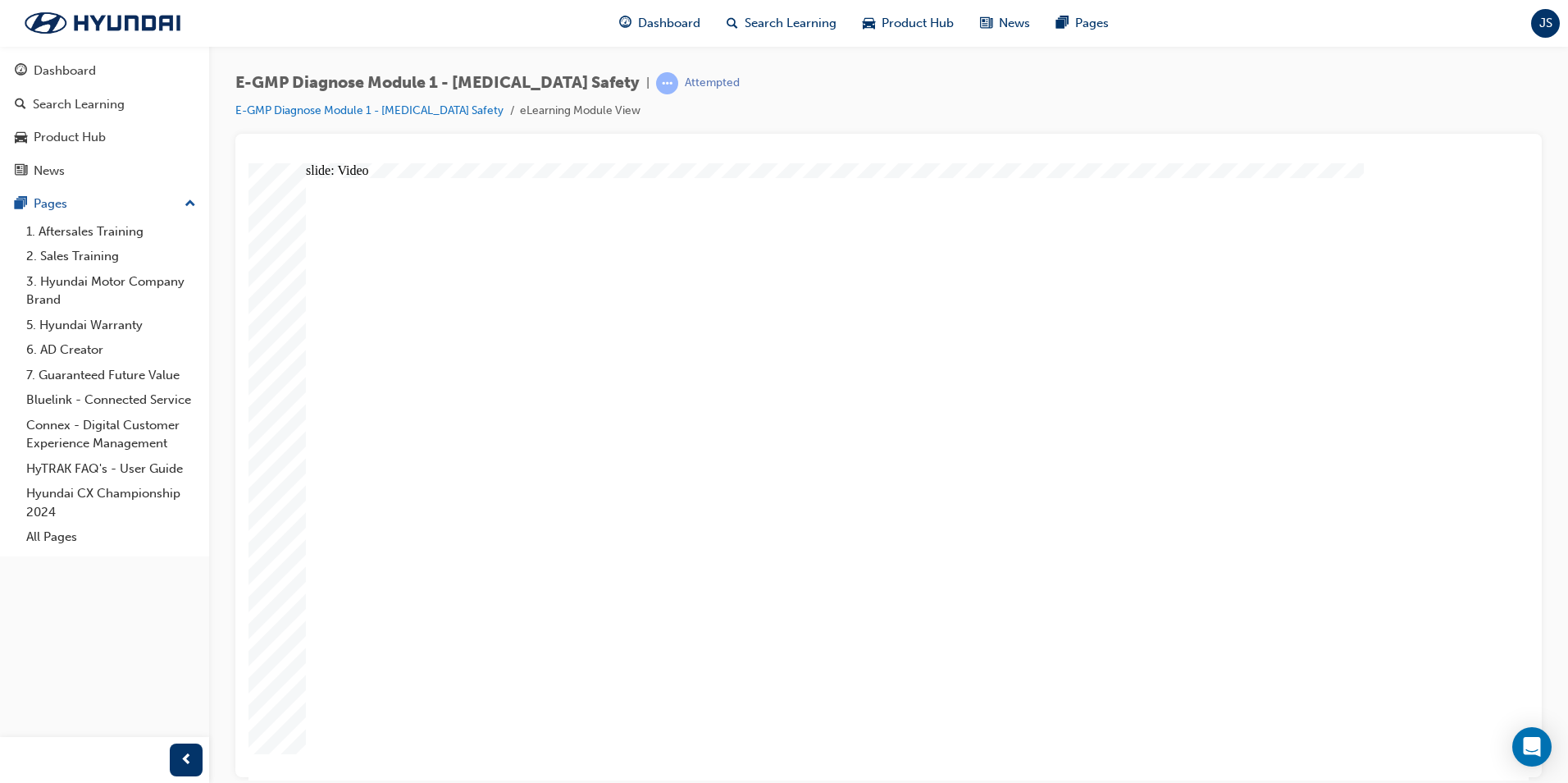
click at [80, 67] on div "Dashboard" at bounding box center [65, 71] width 63 height 19
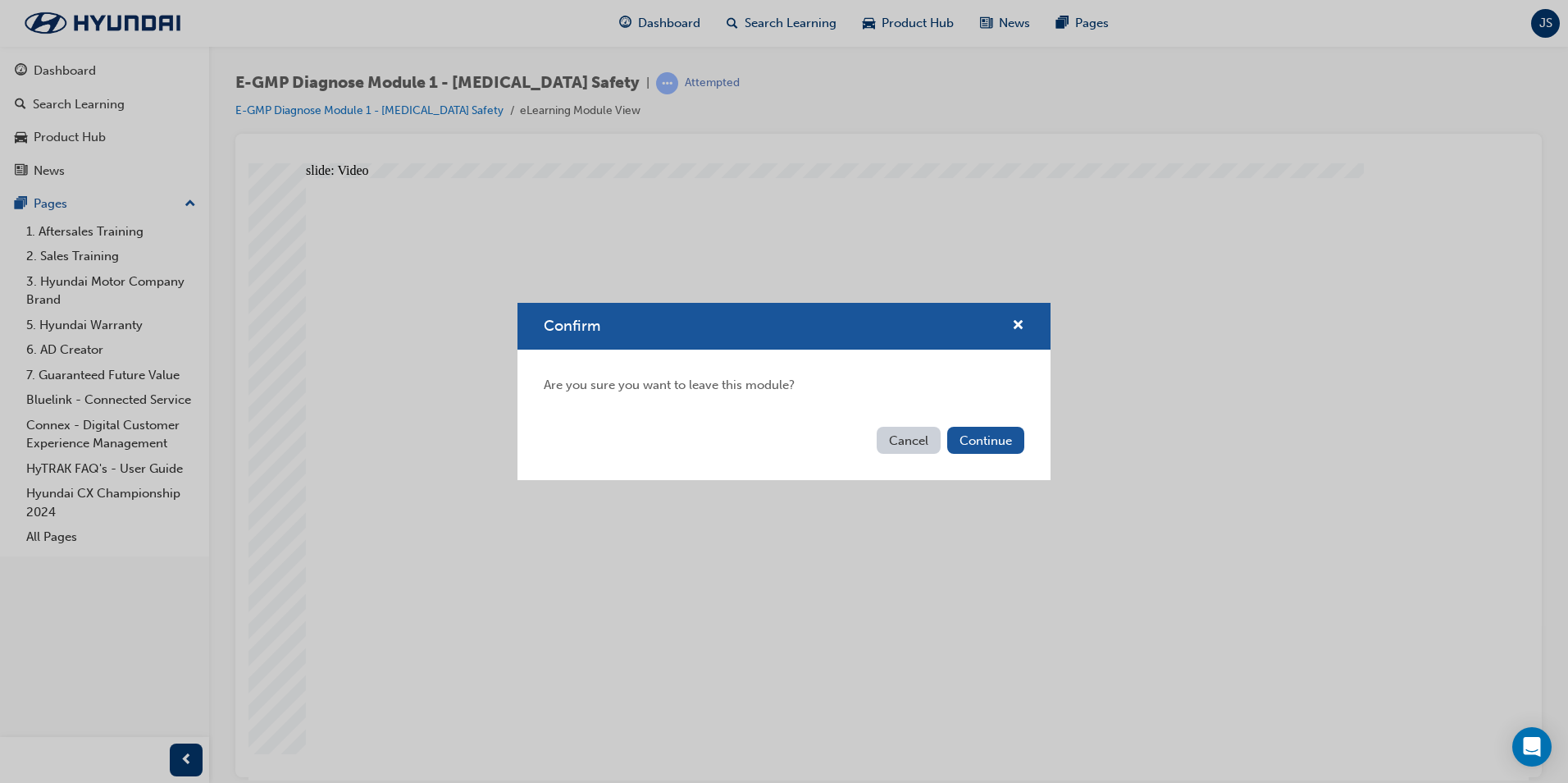
click at [1005, 468] on div "Cancel Continue" at bounding box center [784, 450] width 533 height 60
click at [1001, 438] on button "Continue" at bounding box center [986, 439] width 77 height 27
